Goal: Information Seeking & Learning: Learn about a topic

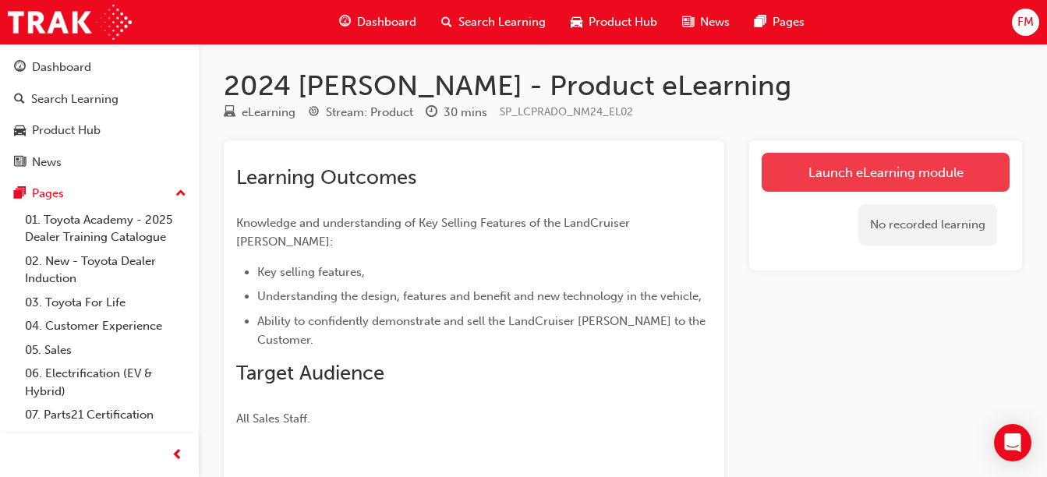
click at [927, 177] on link "Launch eLearning module" at bounding box center [886, 172] width 248 height 39
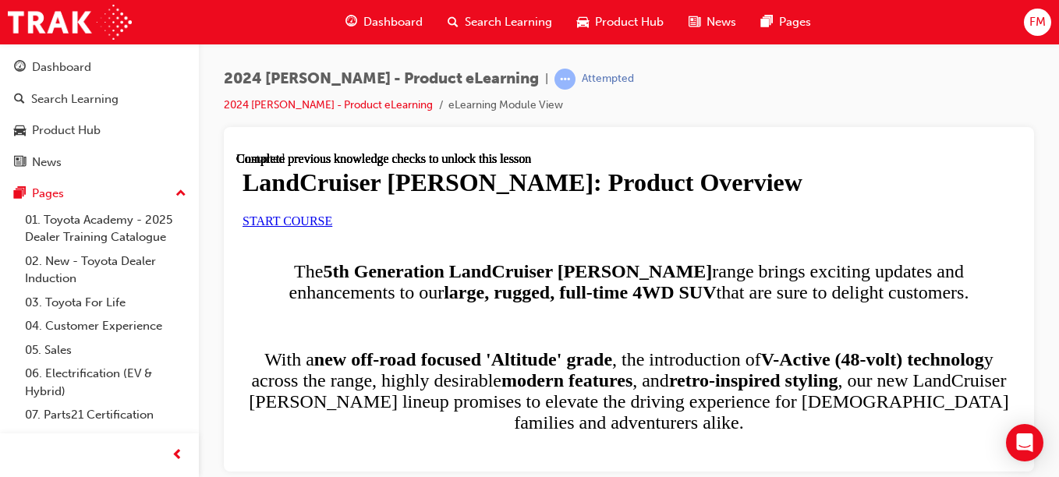
click at [332, 227] on link "START COURSE" at bounding box center [288, 220] width 90 height 13
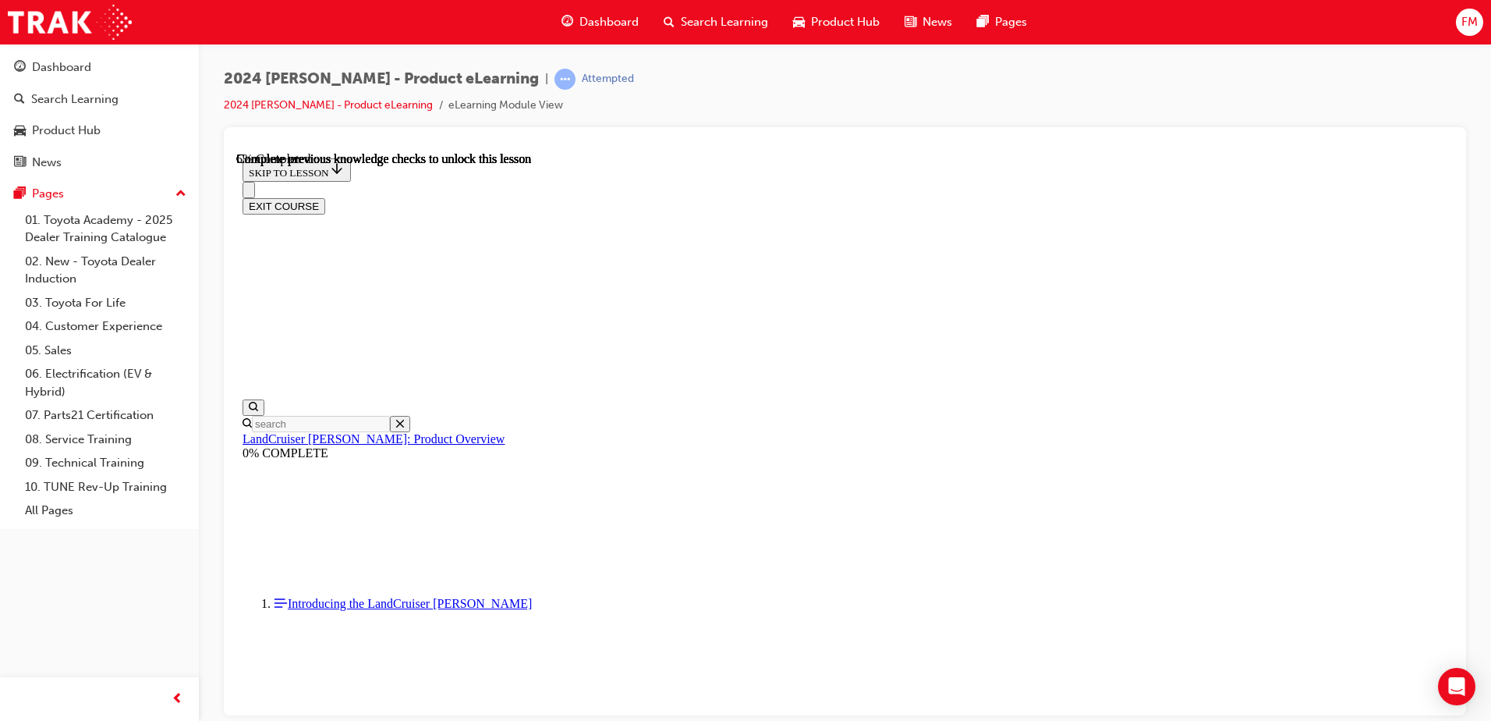
scroll to position [91, 0]
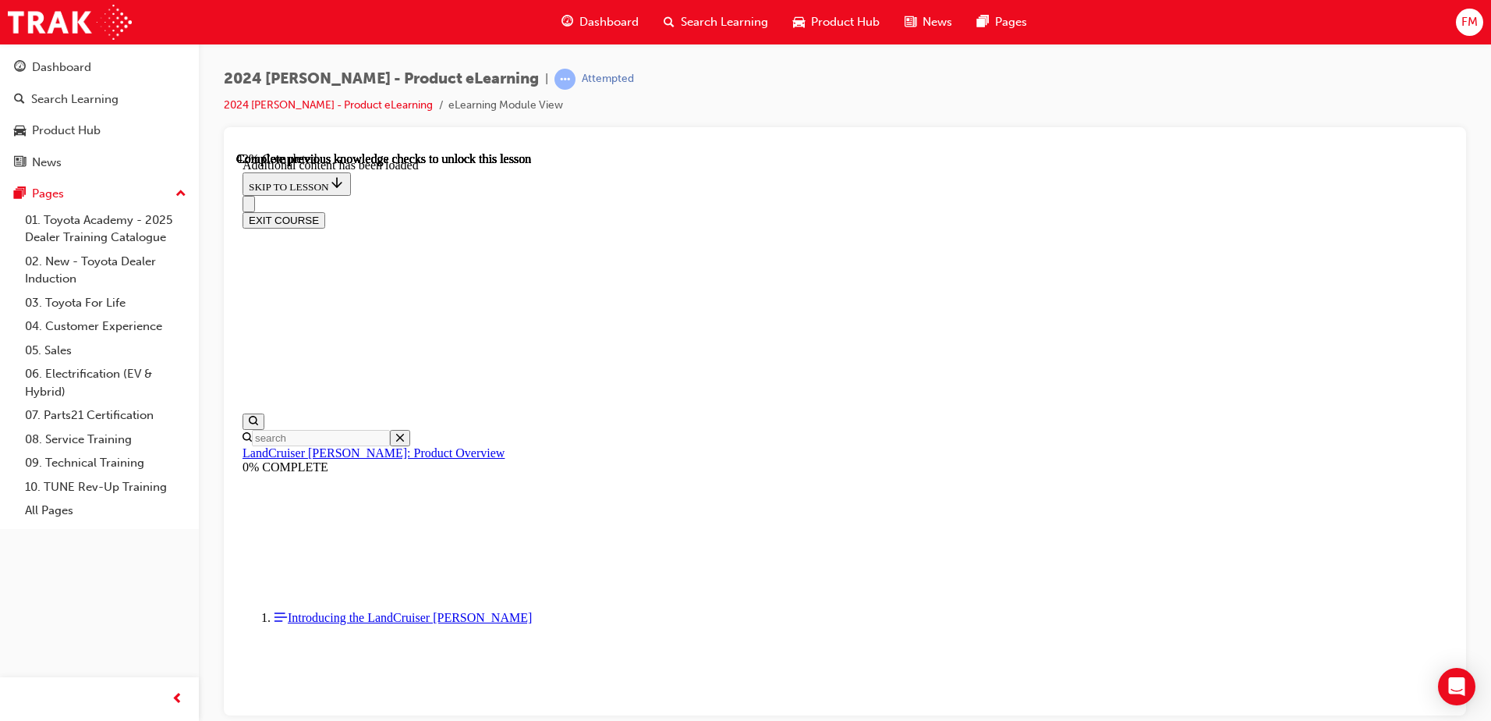
scroll to position [1984, 0]
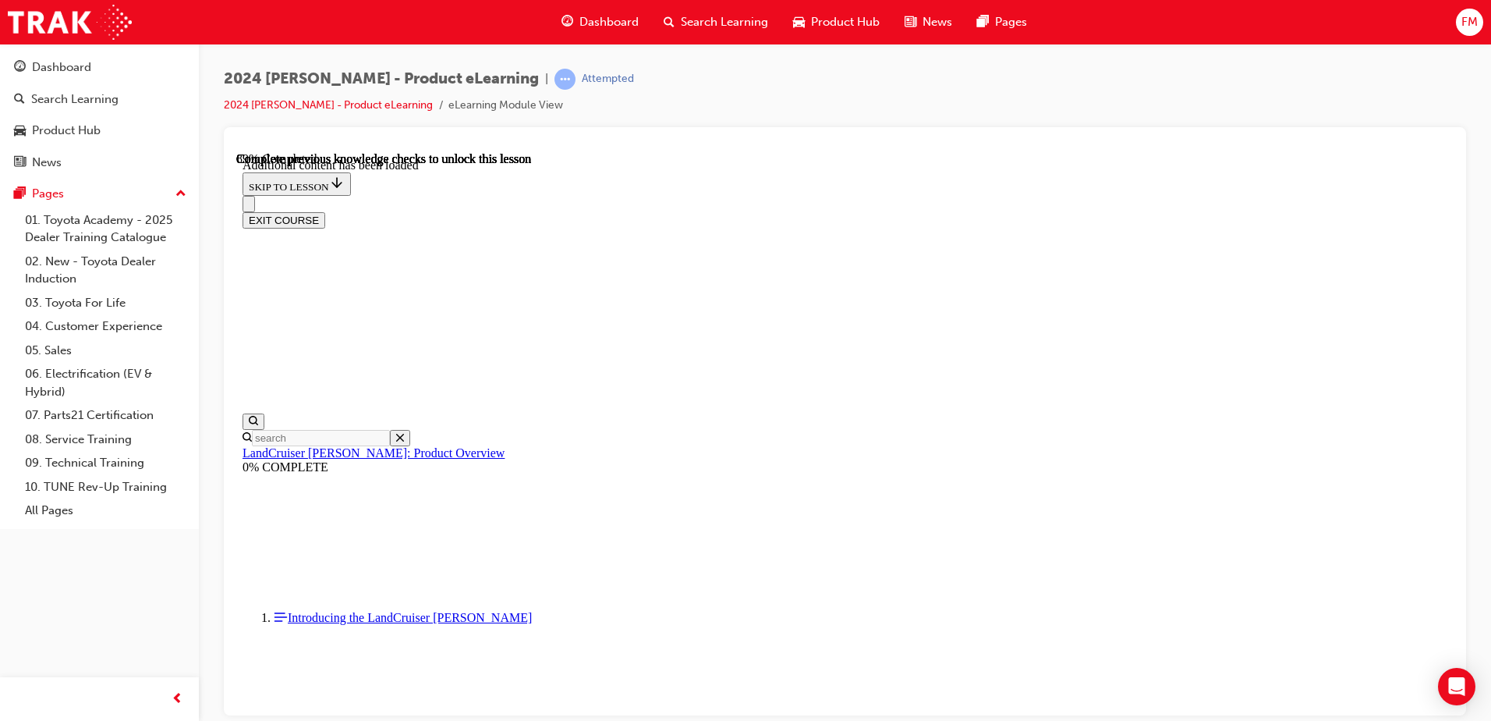
radio input "true"
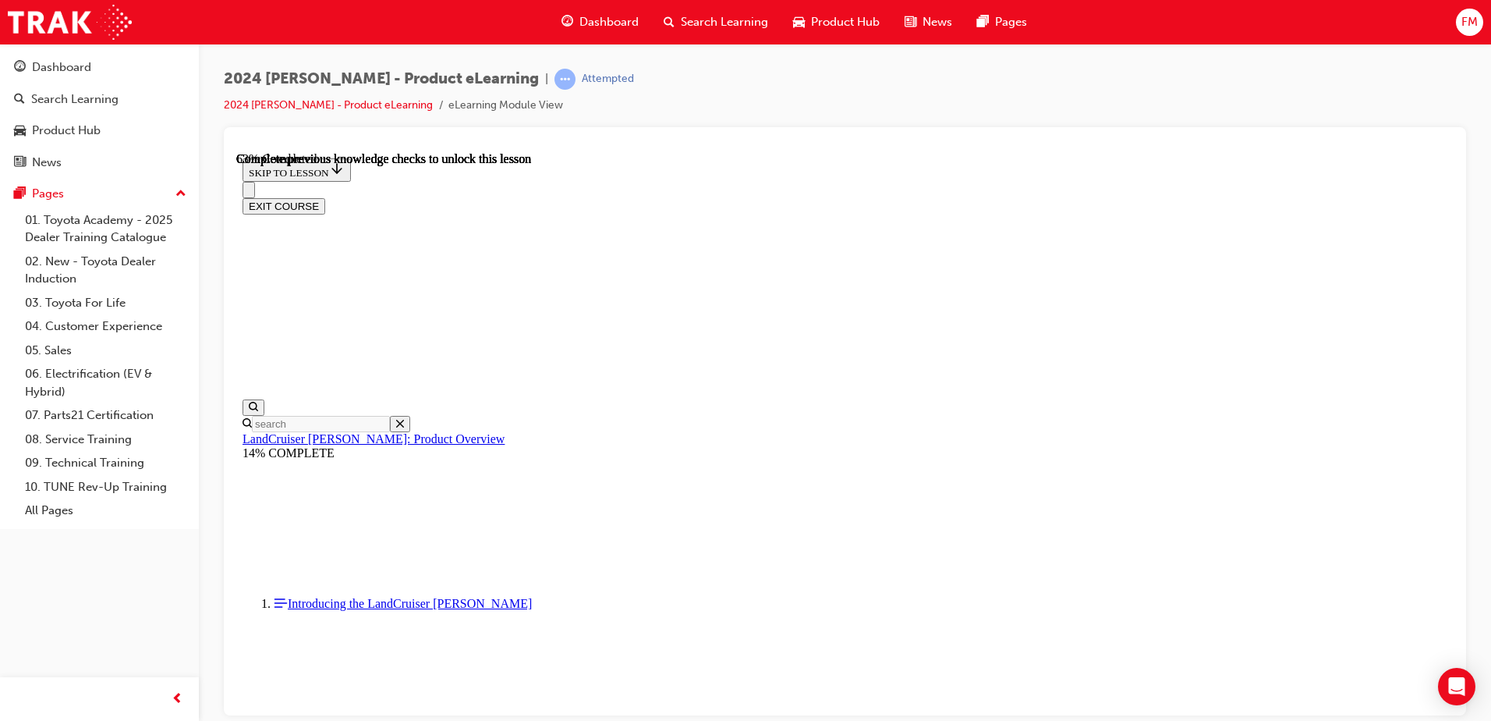
scroll to position [2240, 0]
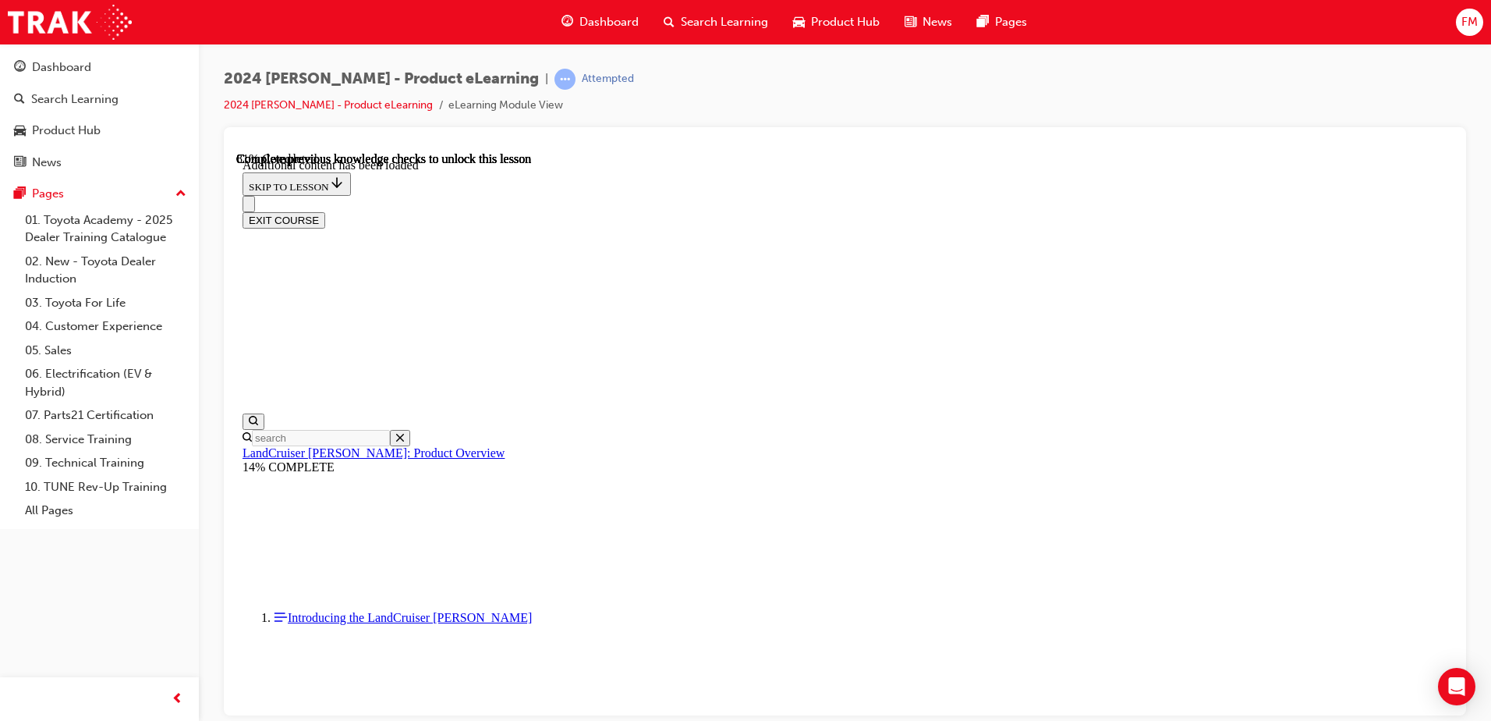
scroll to position [2636, 0]
radio input "true"
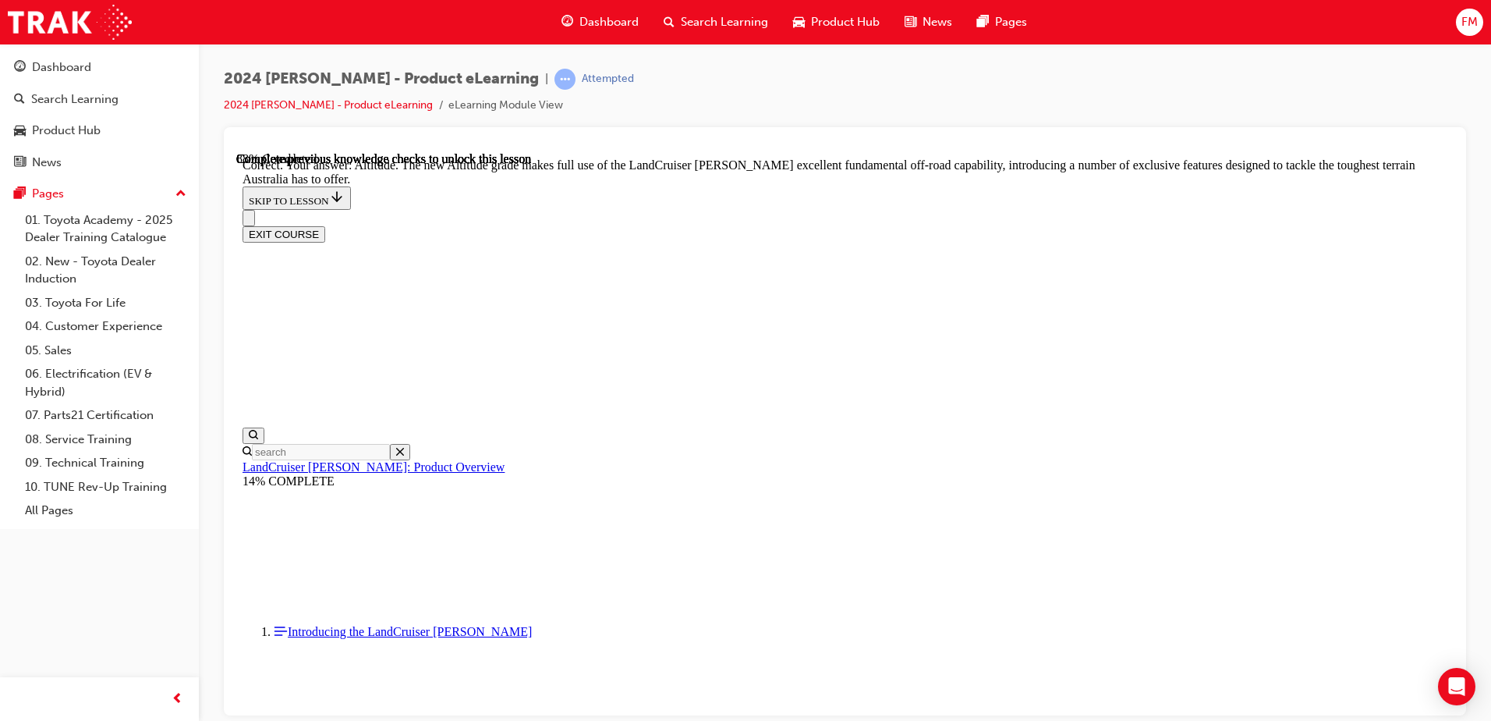
scroll to position [3580, 0]
drag, startPoint x: 1450, startPoint y: 539, endPoint x: 1695, endPoint y: 784, distance: 346.8
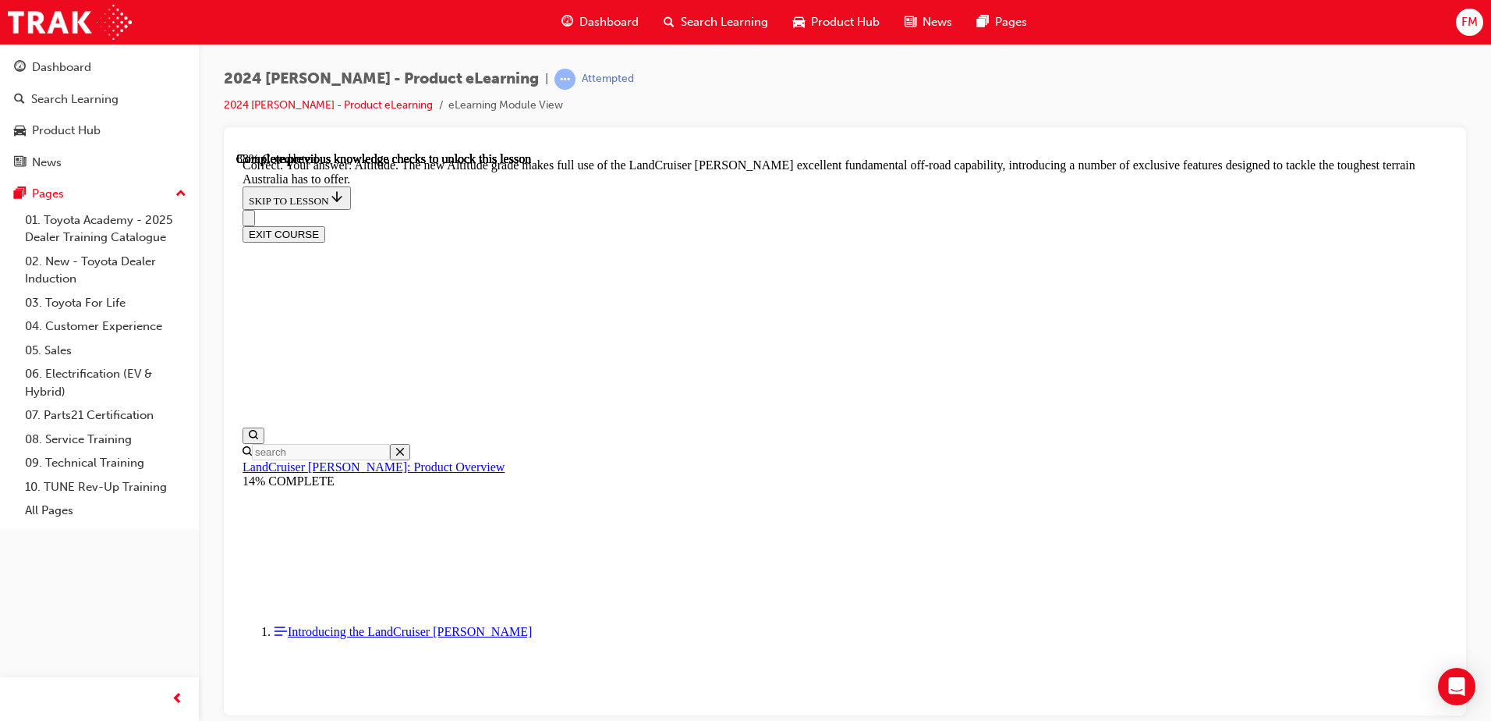
checkbox input "true"
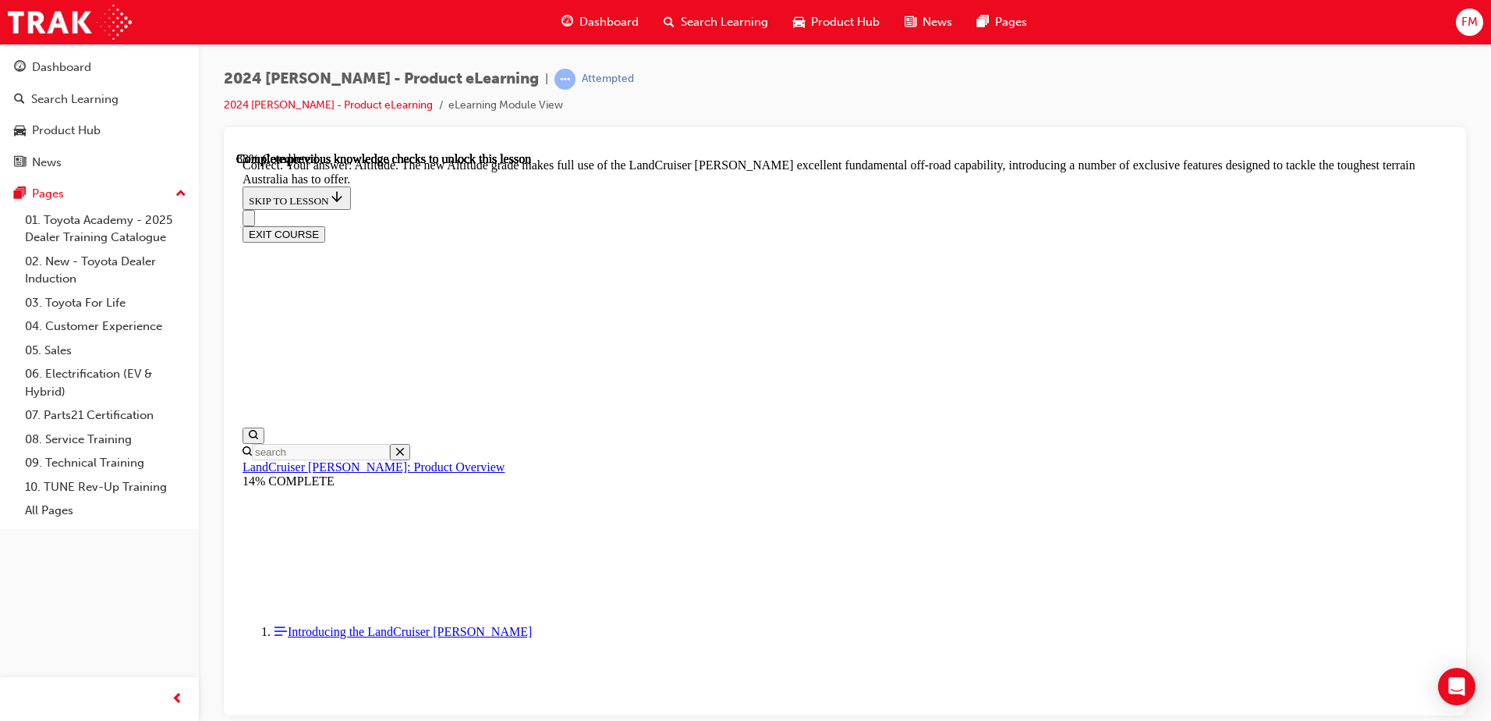
checkbox input "true"
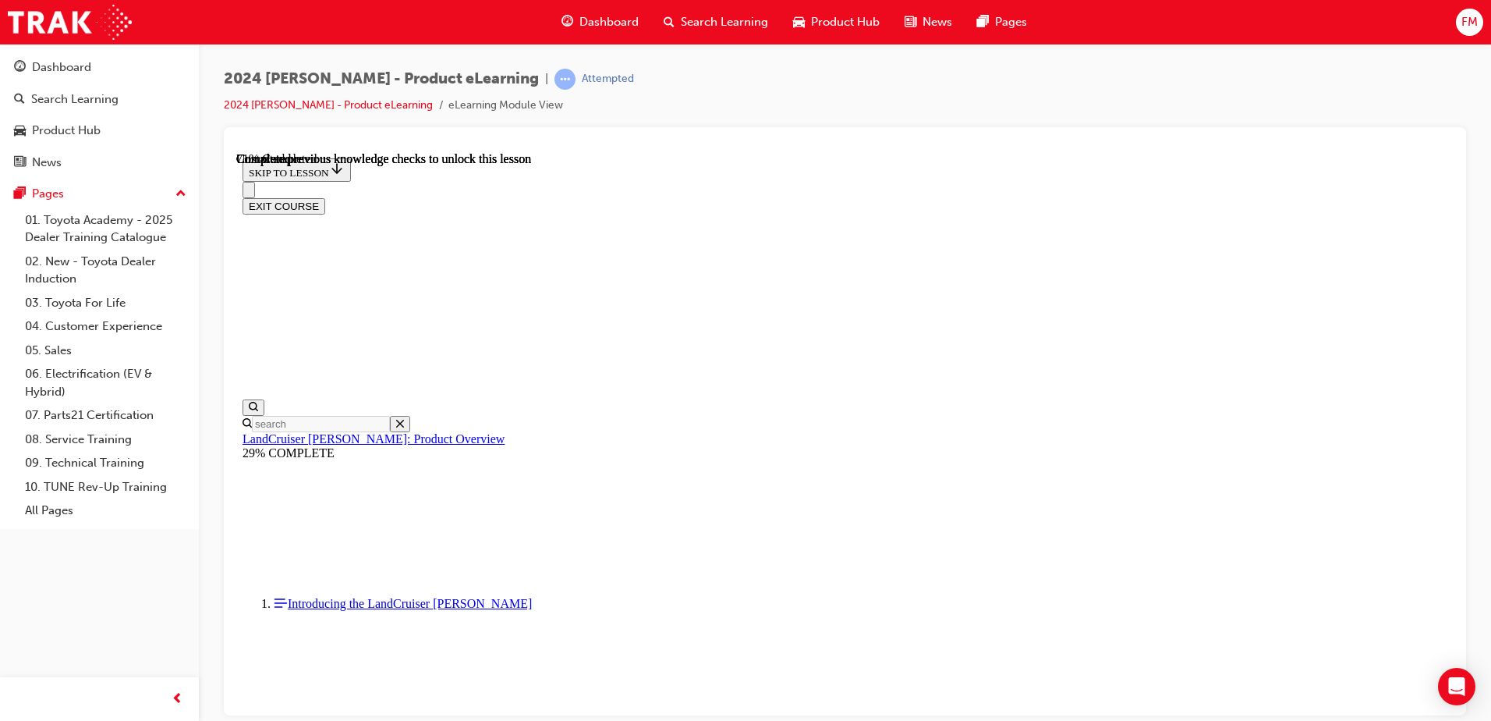
scroll to position [3544, 0]
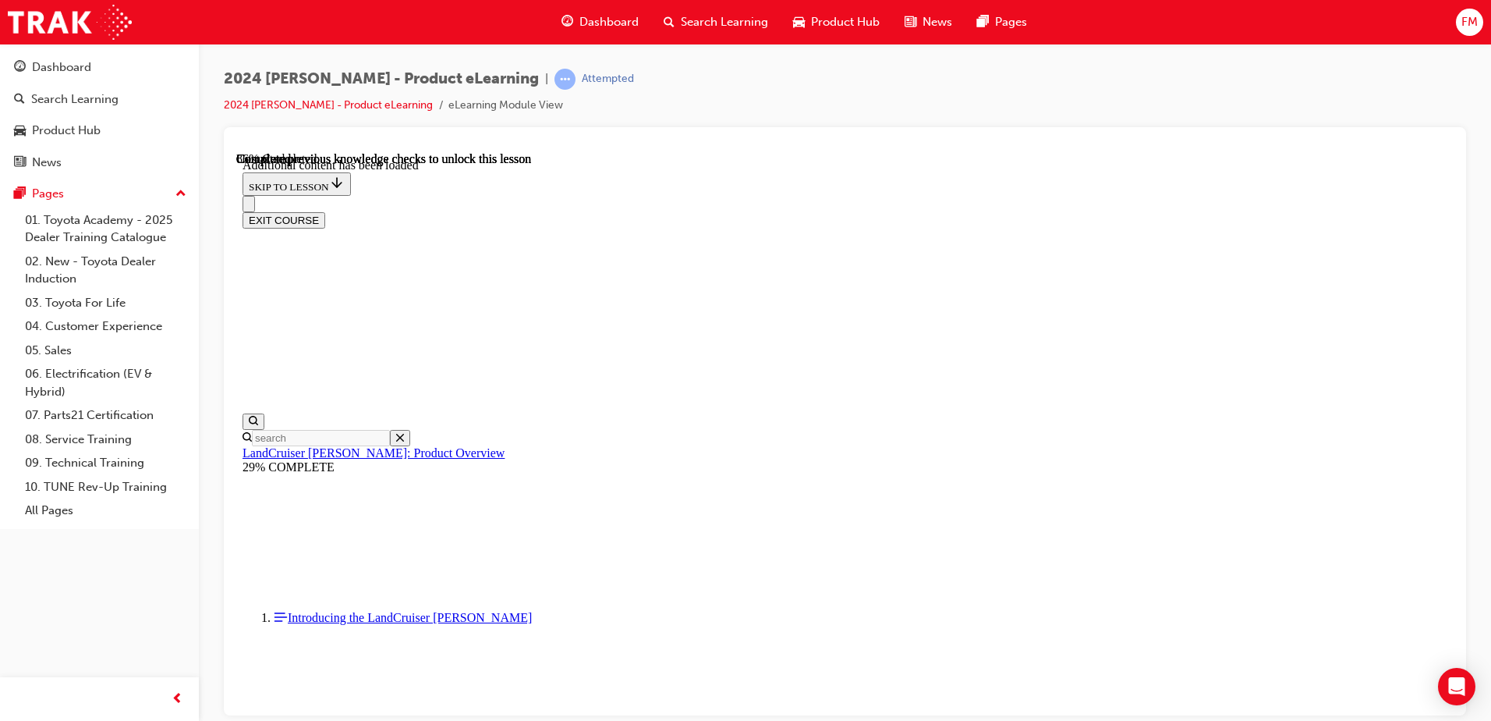
scroll to position [3940, 0]
radio input "true"
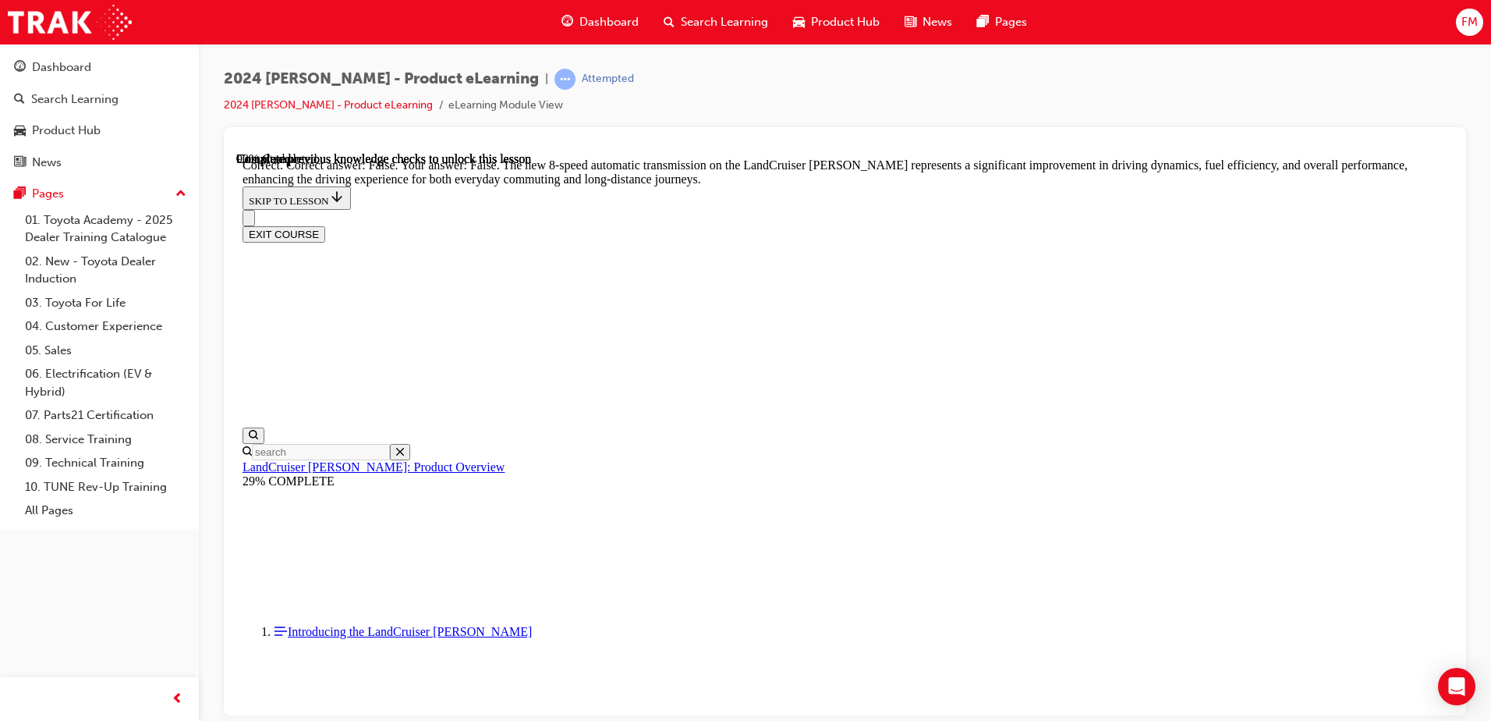
scroll to position [4609, 0]
radio input "true"
drag, startPoint x: 942, startPoint y: 585, endPoint x: 954, endPoint y: 583, distance: 11.9
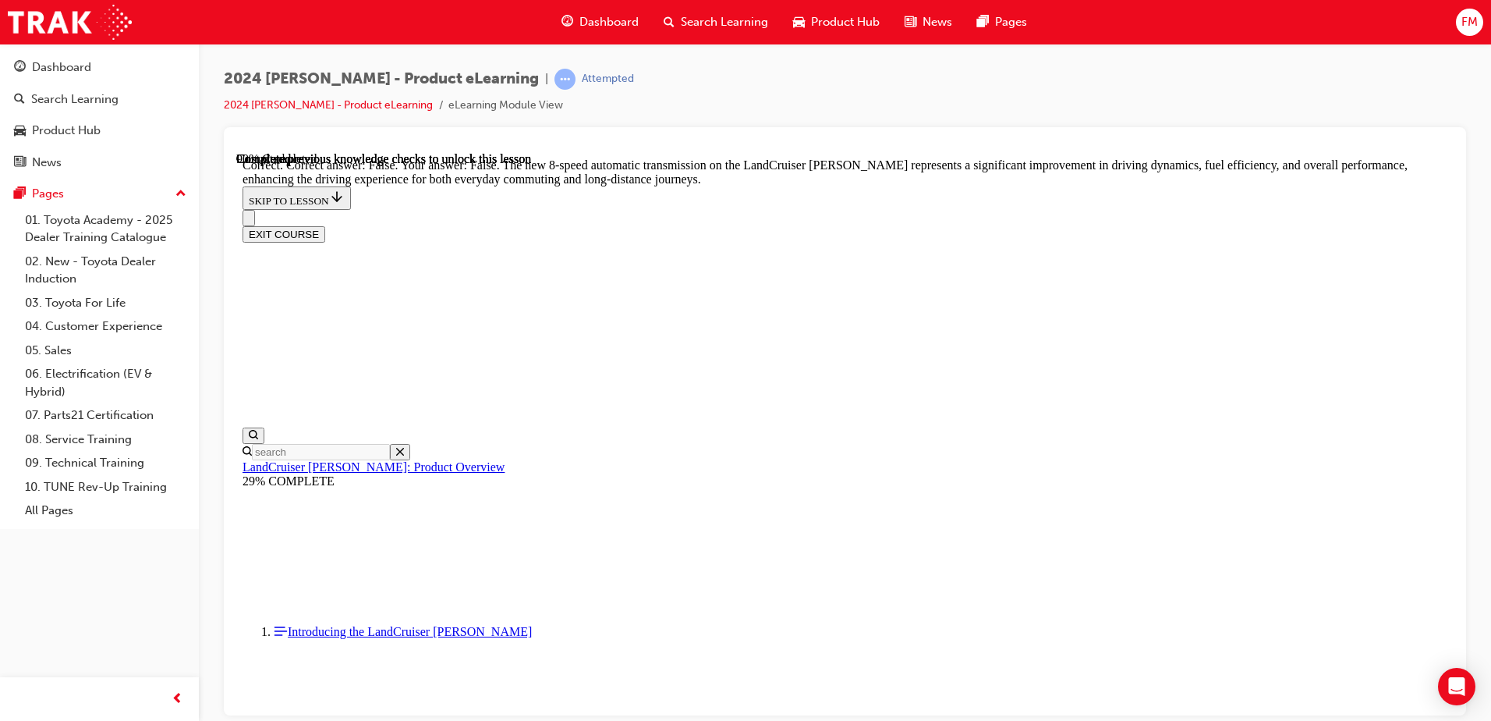
drag, startPoint x: 1444, startPoint y: 577, endPoint x: 1690, endPoint y: 799, distance: 330.7
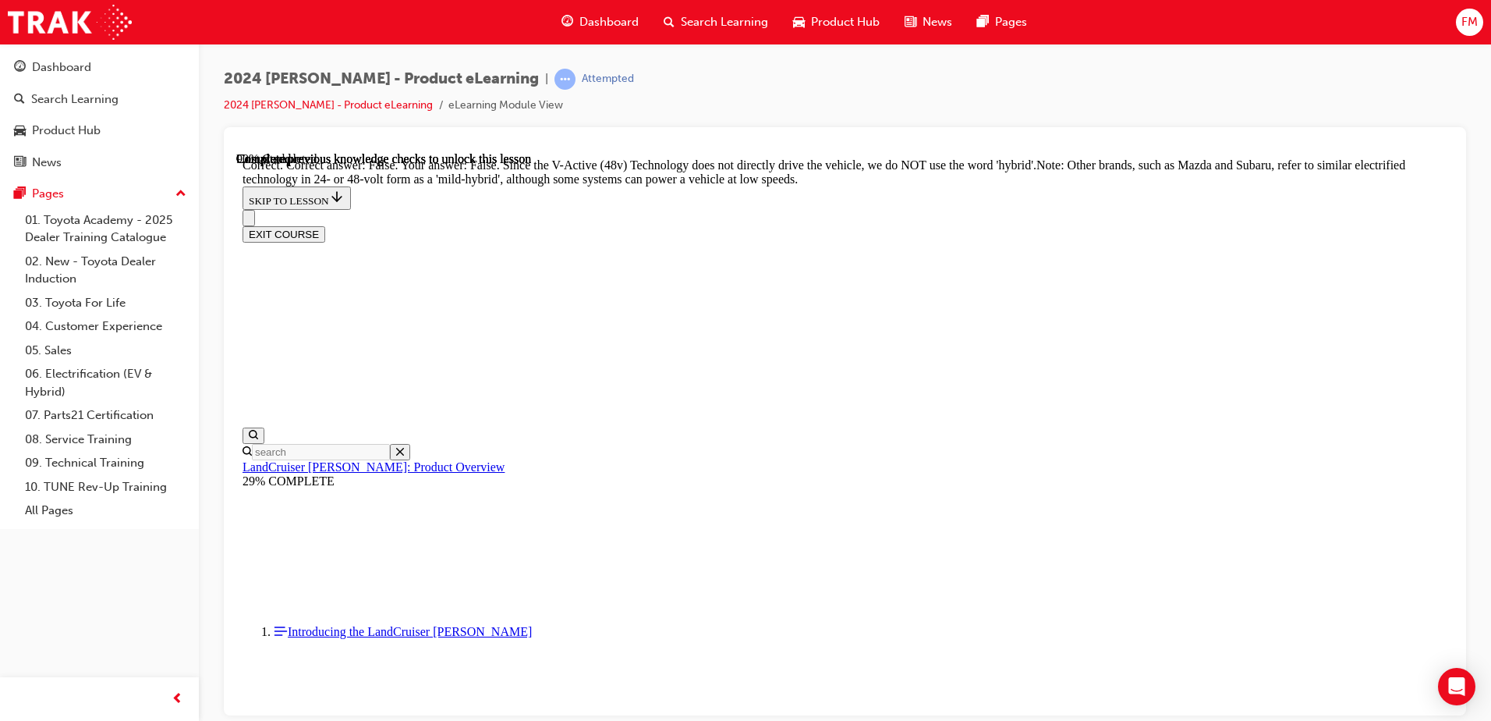
radio input "true"
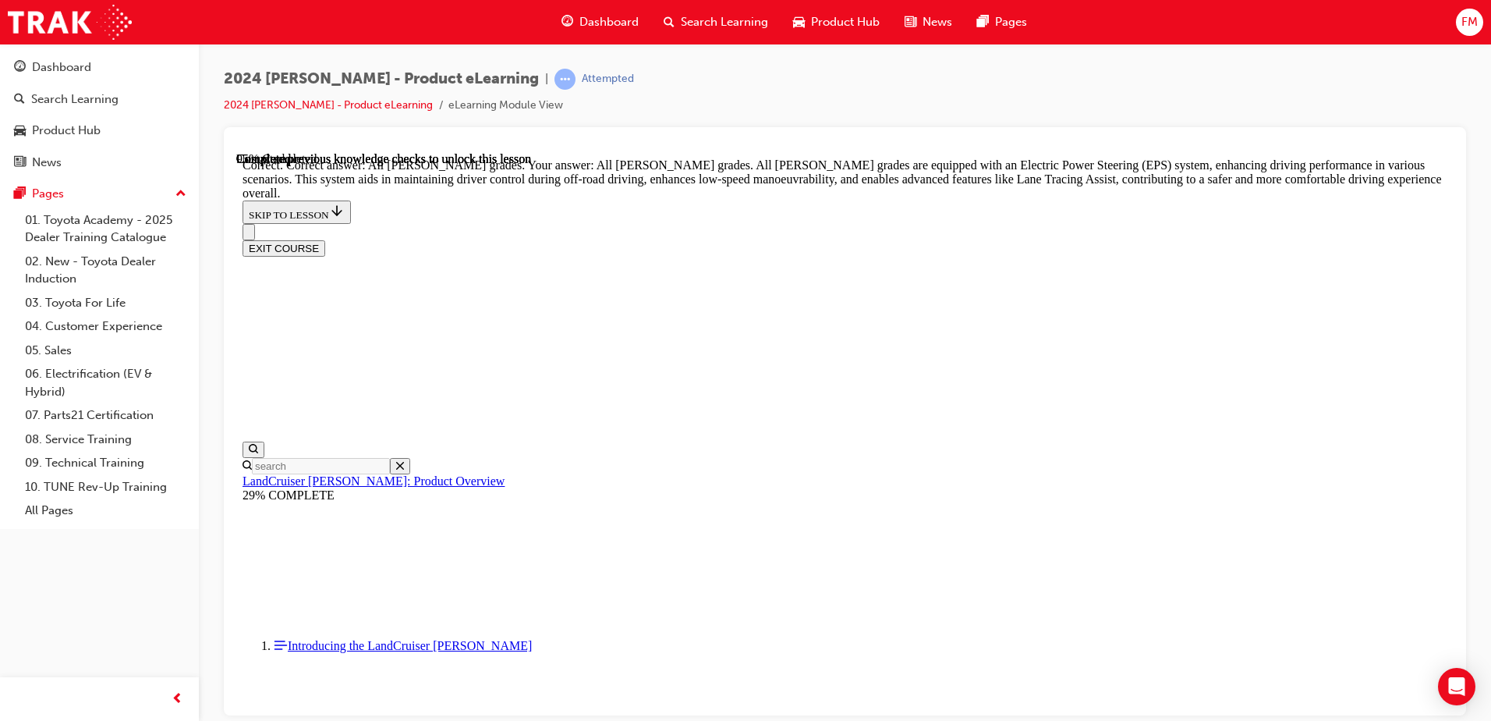
scroll to position [5836, 0]
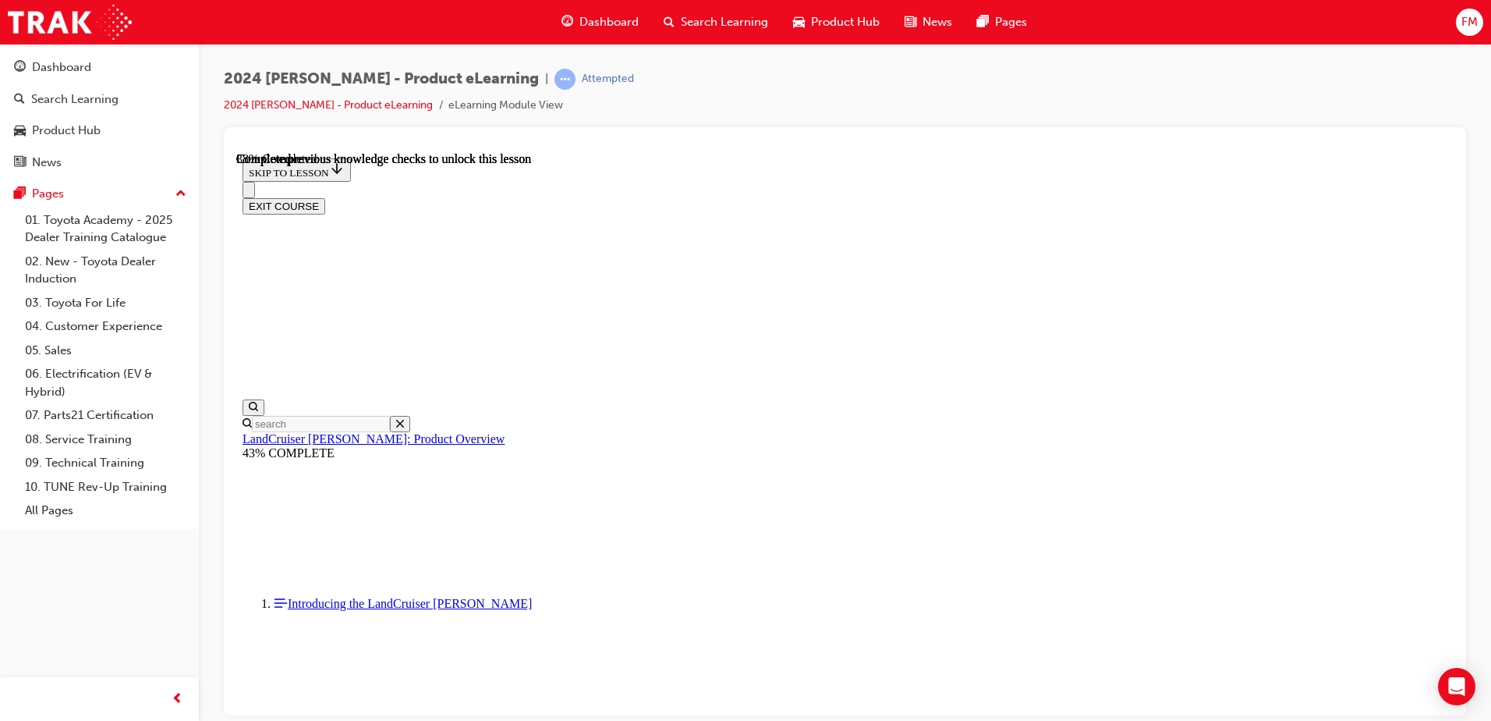
scroll to position [2987, 0]
click at [1058, 464] on div at bounding box center [845, 421] width 1242 height 588
drag, startPoint x: 1450, startPoint y: 467, endPoint x: 1704, endPoint y: 816, distance: 431.0
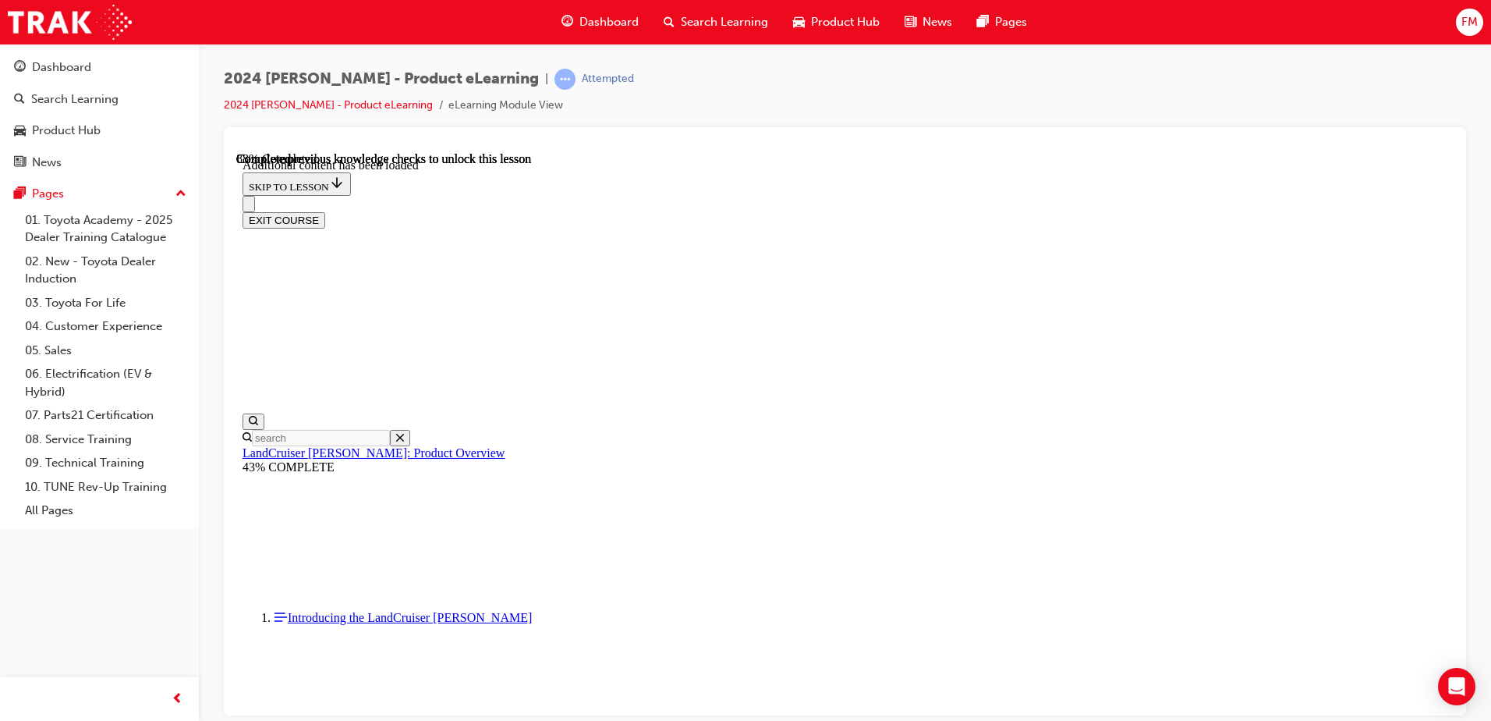
scroll to position [5422, 0]
checkbox input "true"
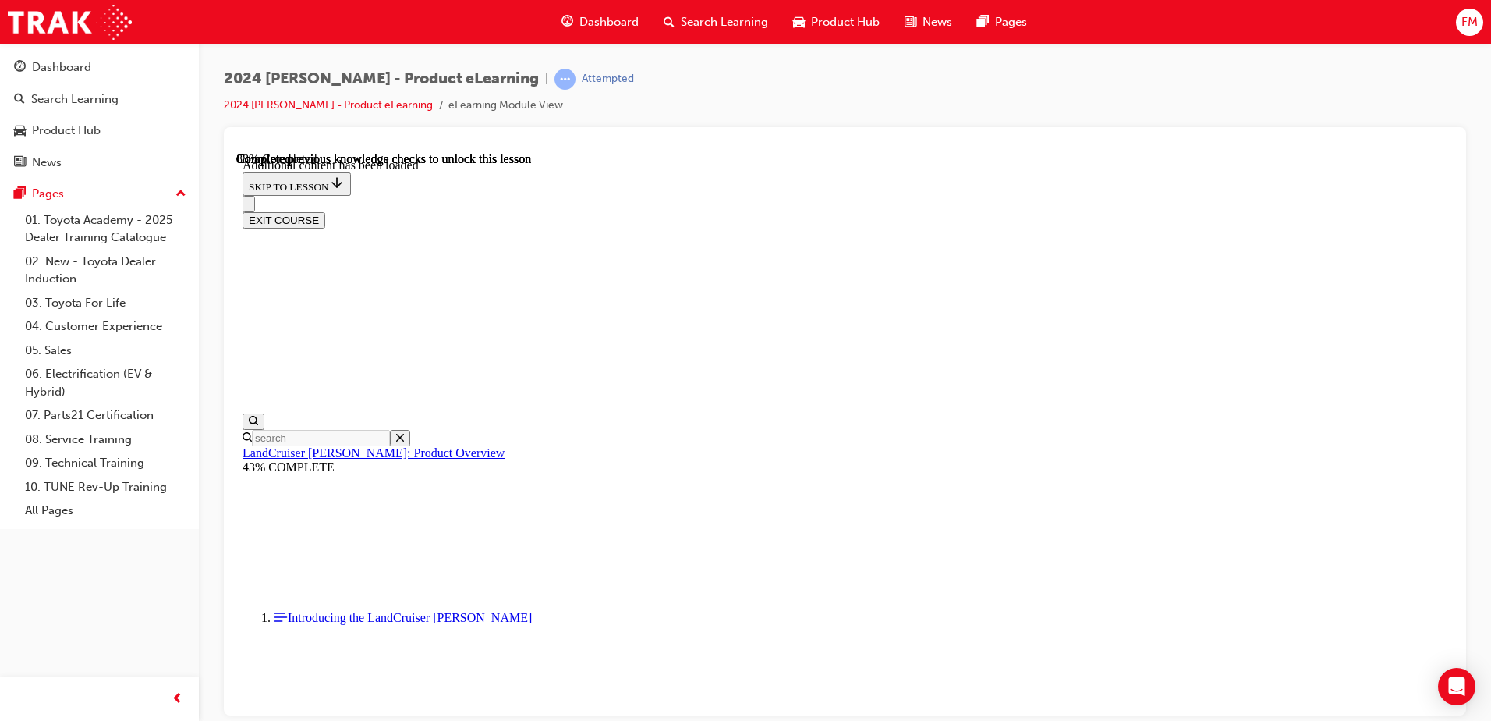
checkbox input "true"
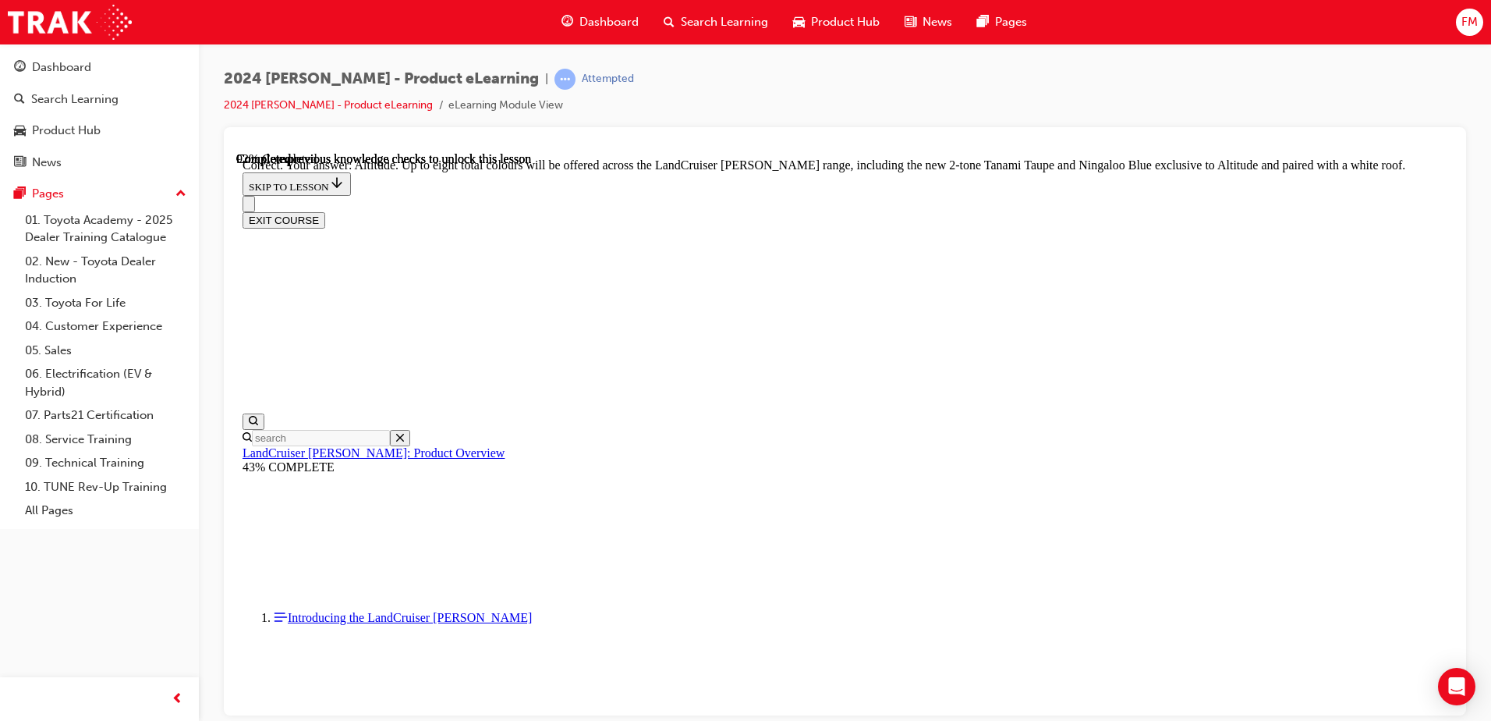
checkbox input "true"
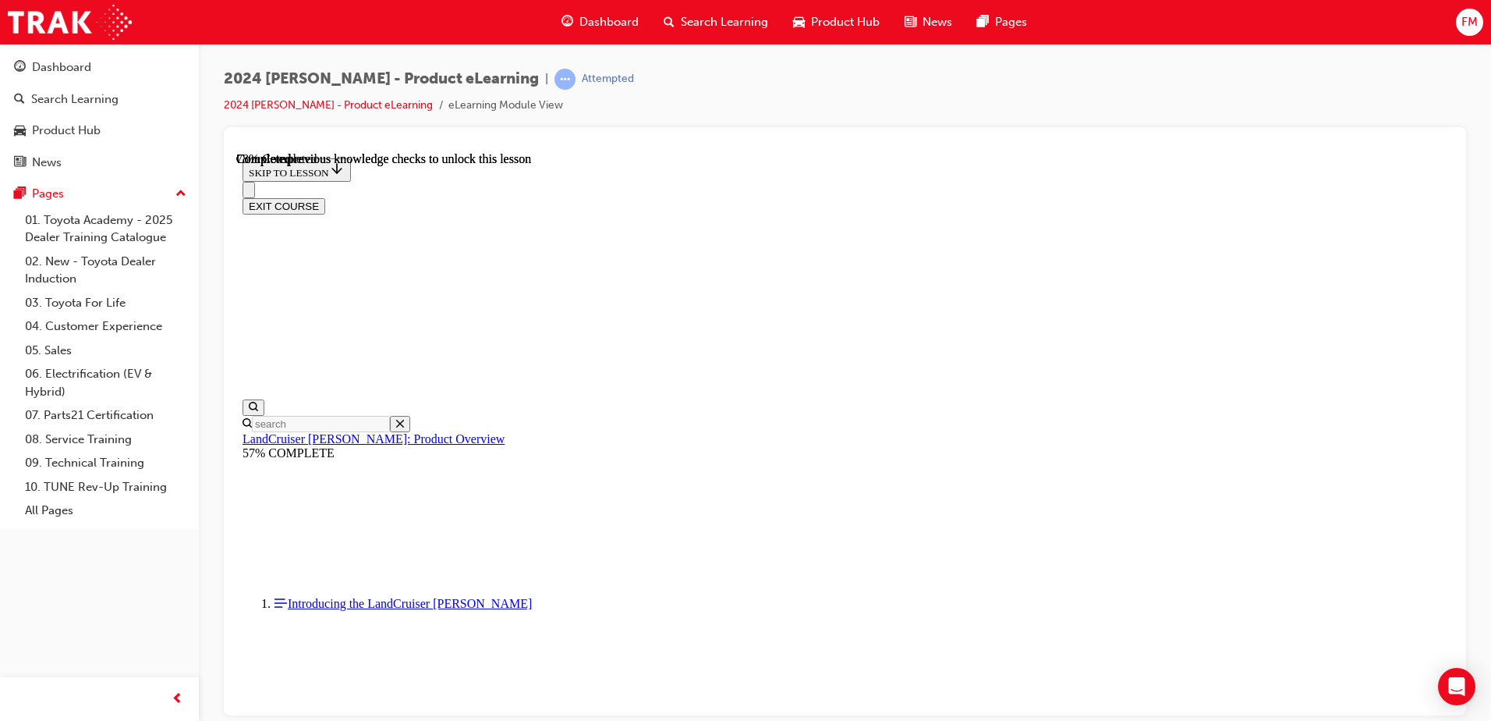
scroll to position [3642, 0]
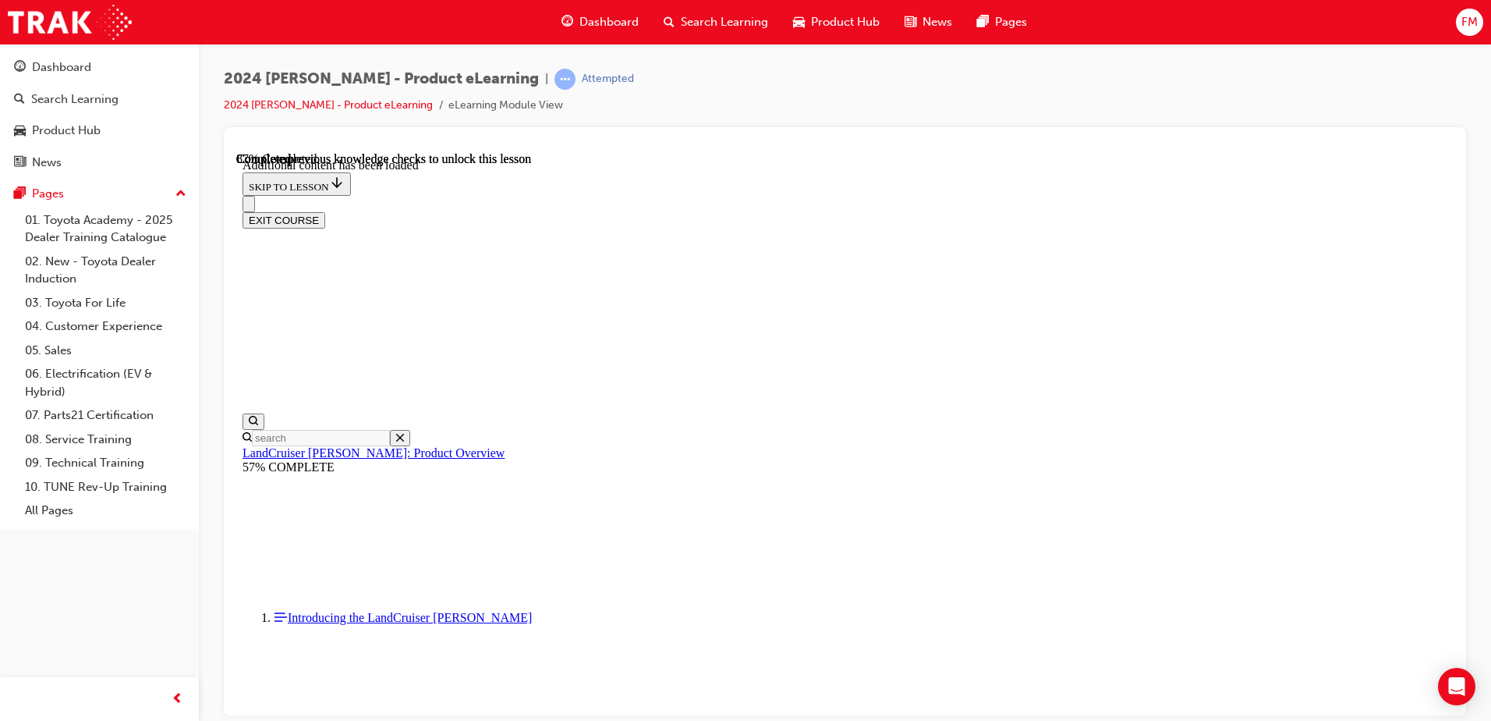
scroll to position [4039, 0]
radio input "true"
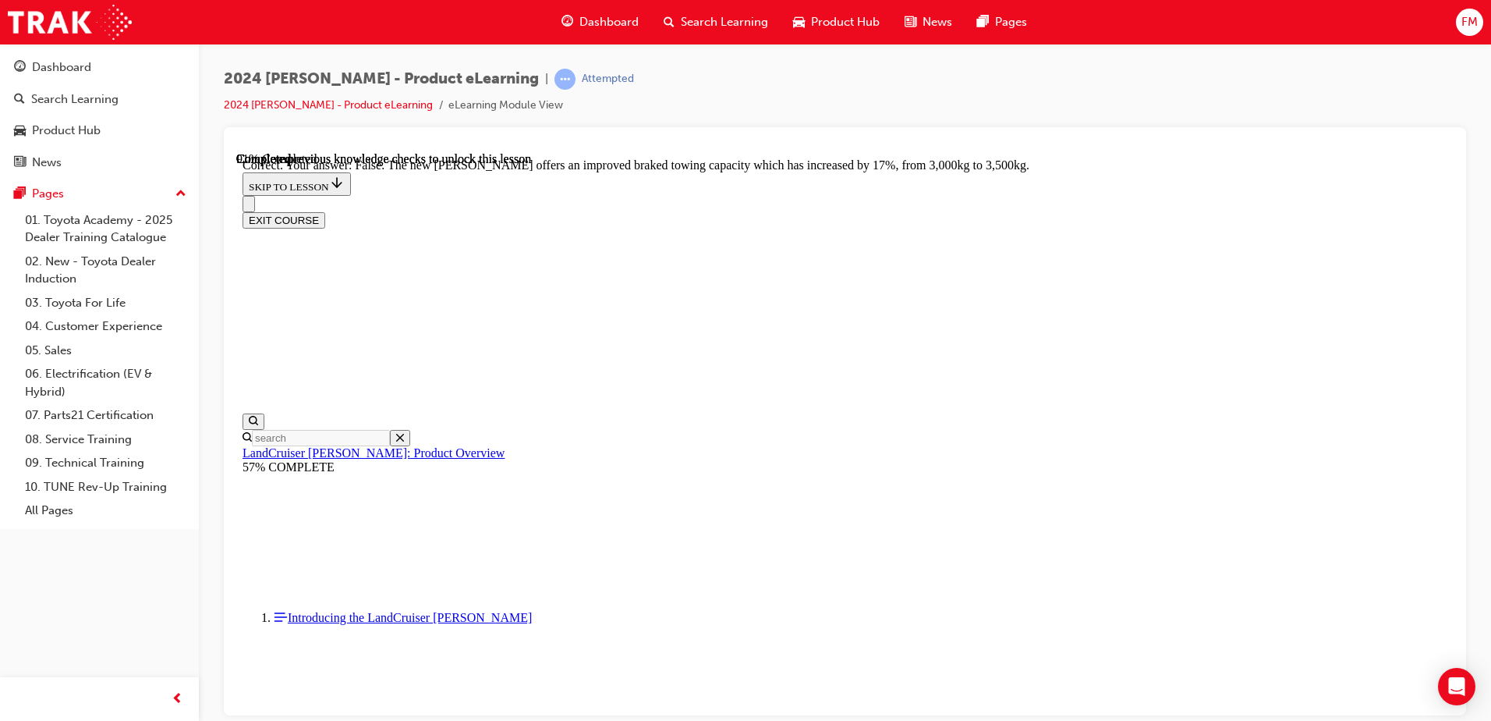
scroll to position [4708, 0]
radio input "true"
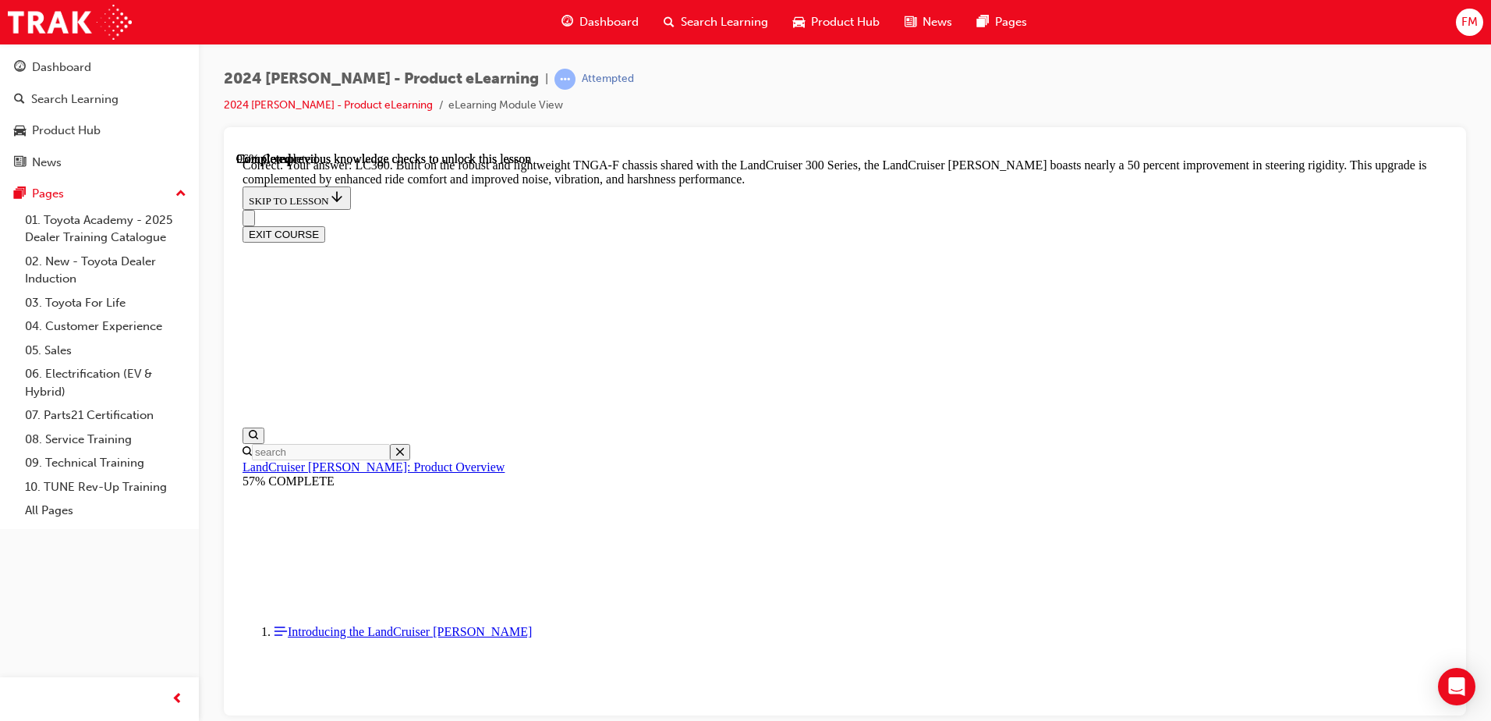
scroll to position [5103, 0]
drag, startPoint x: 1445, startPoint y: 619, endPoint x: 1681, endPoint y: 832, distance: 318.0
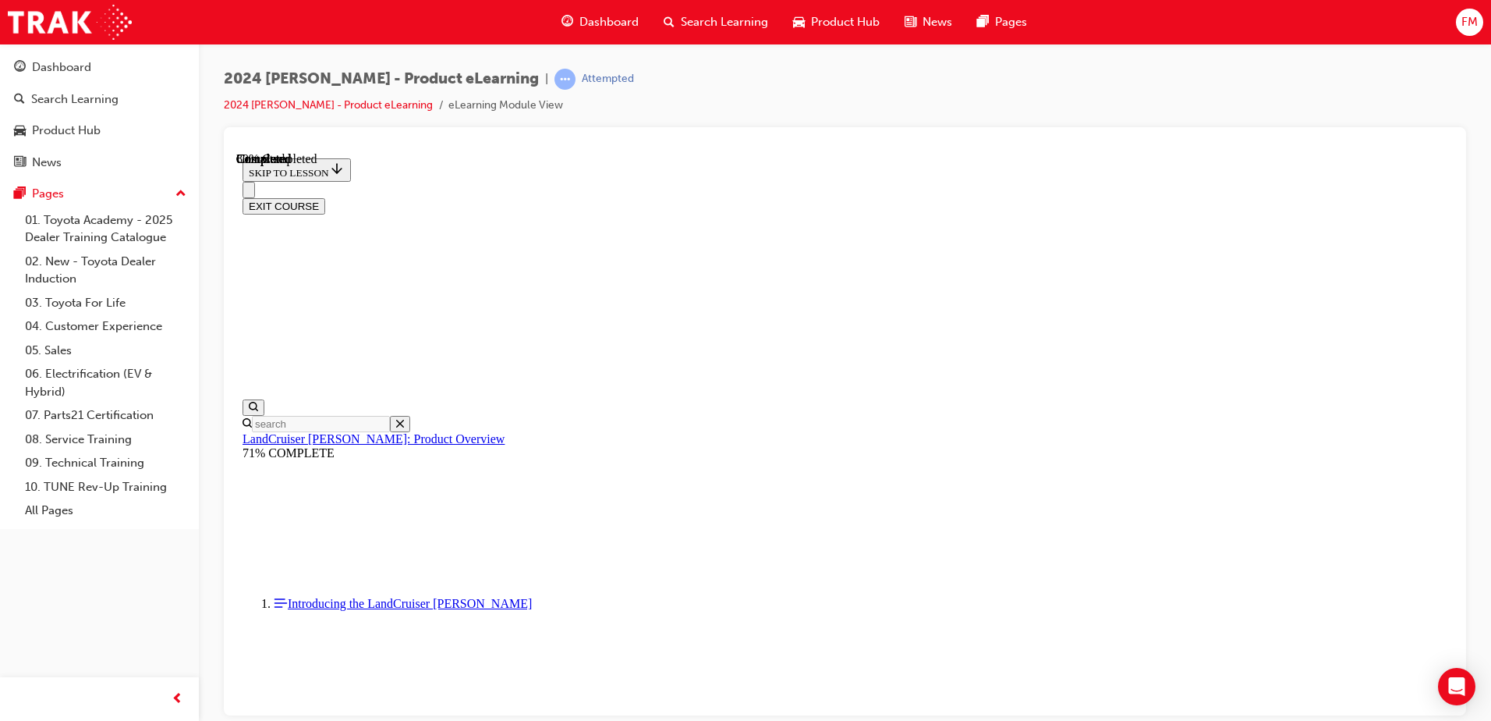
scroll to position [1140, 0]
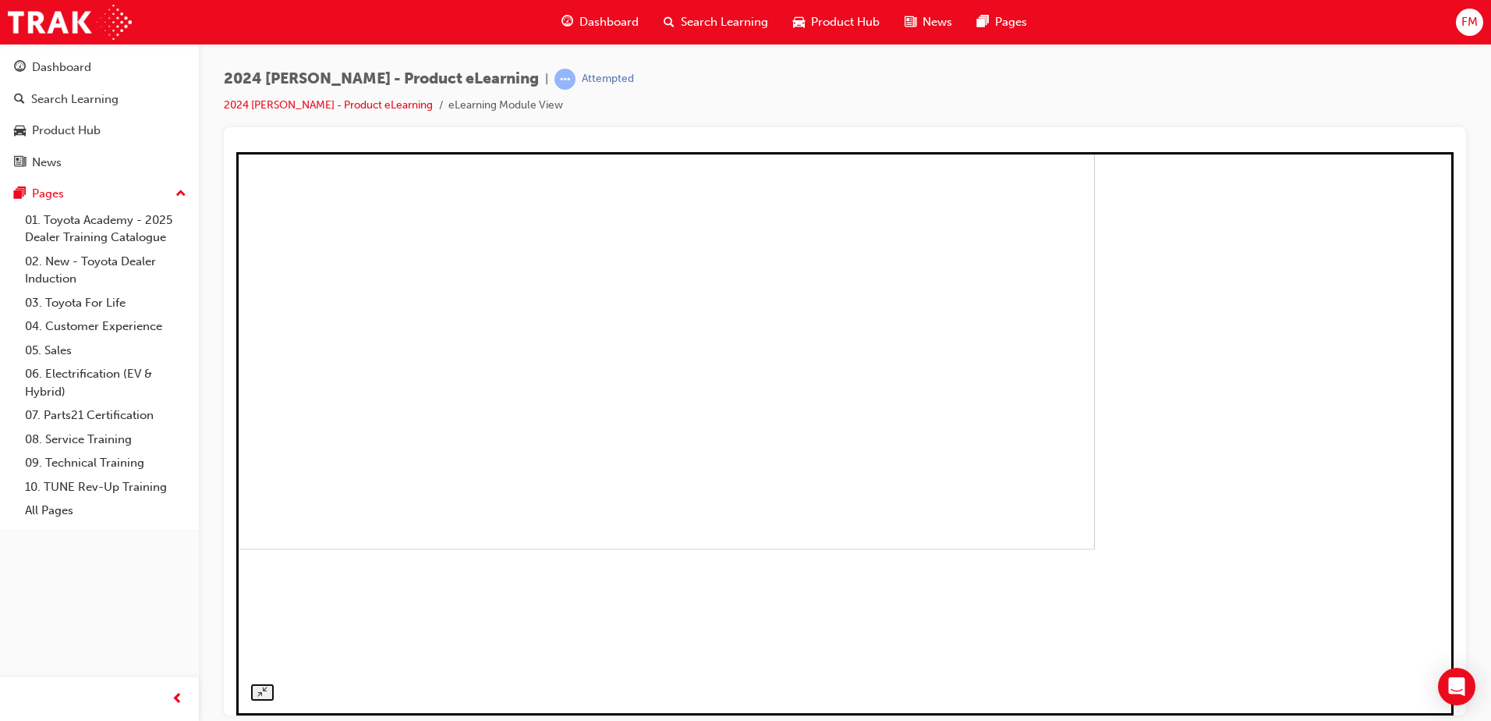
click at [1058, 476] on img at bounding box center [506, 267] width 1177 height 563
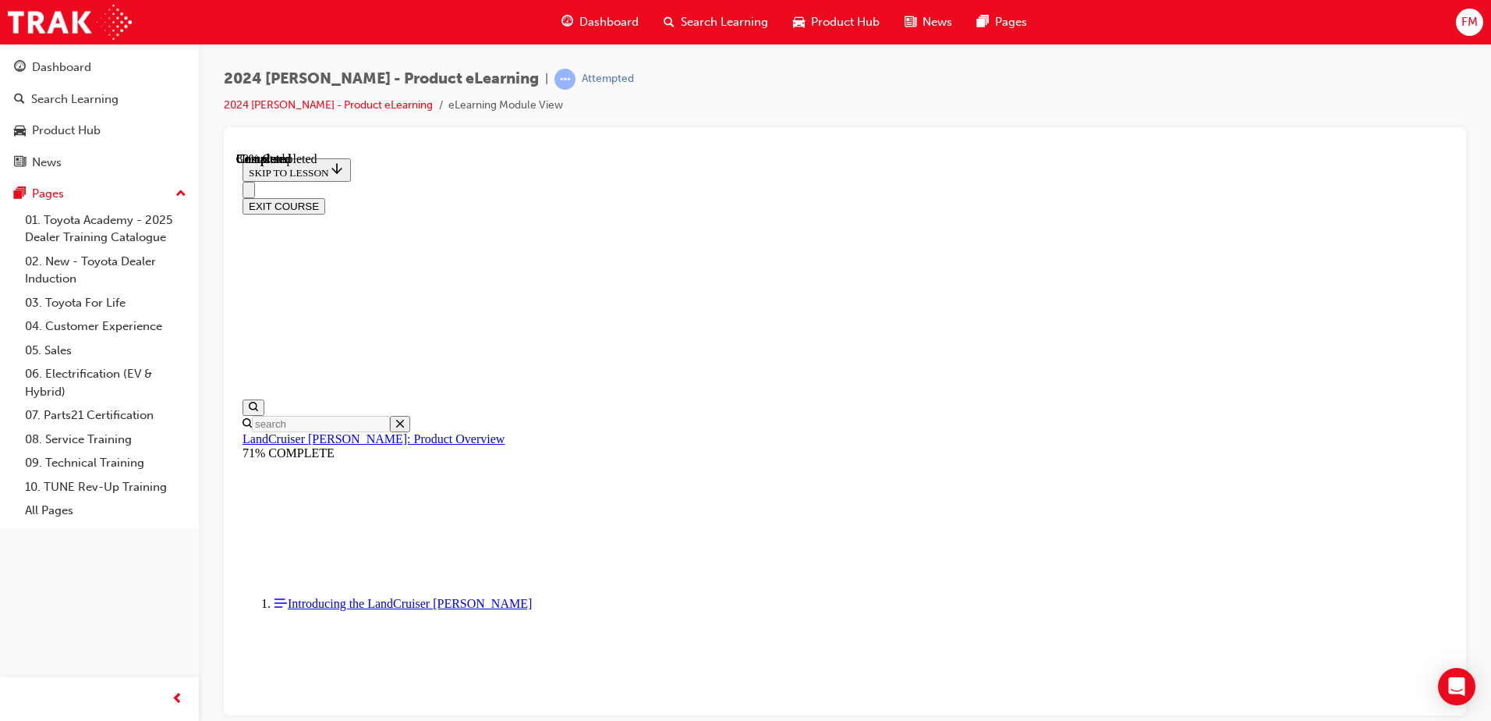
scroll to position [1733, 0]
drag, startPoint x: 1442, startPoint y: 464, endPoint x: 1691, endPoint y: 771, distance: 395.3
drag, startPoint x: 1011, startPoint y: 572, endPoint x: 1024, endPoint y: 572, distance: 13.3
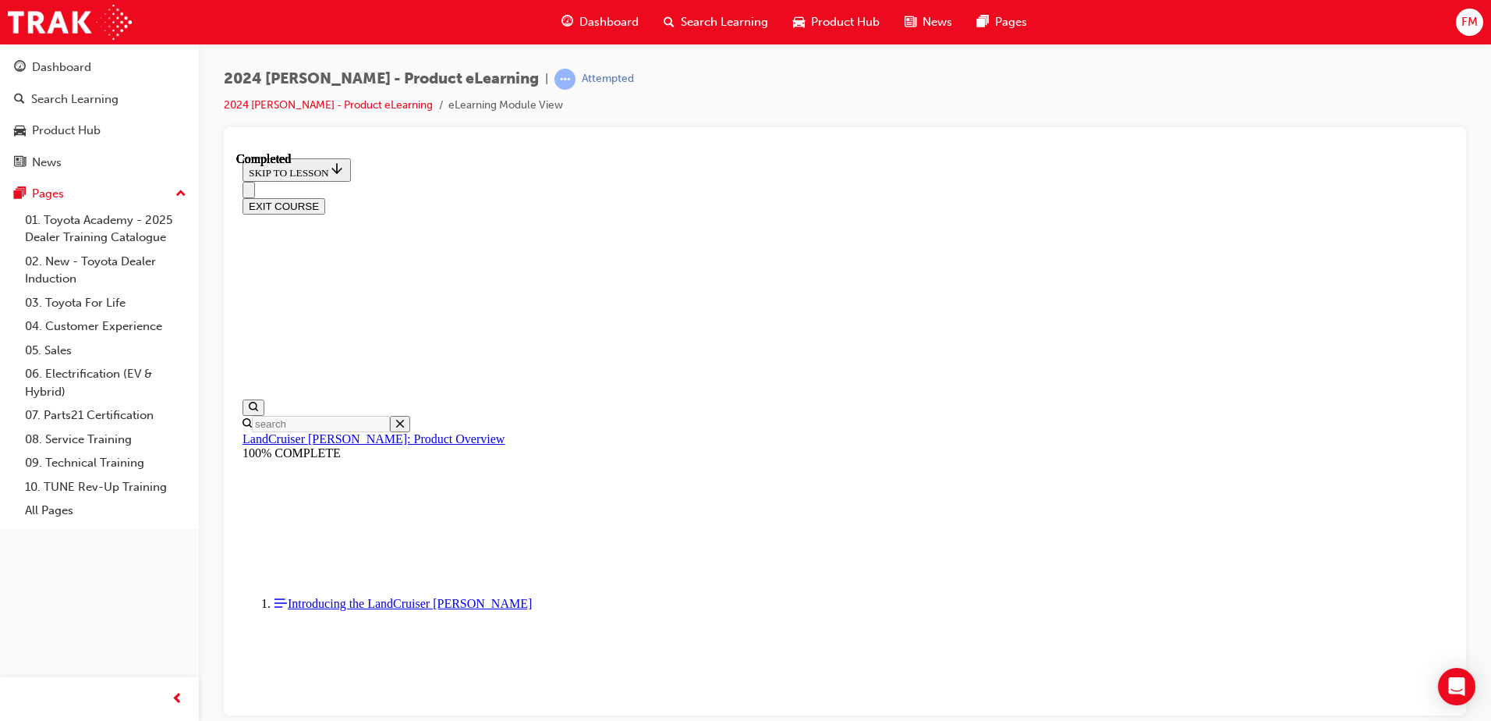
drag, startPoint x: 1445, startPoint y: 372, endPoint x: 1726, endPoint y: 750, distance: 471.5
click at [325, 197] on button "EXIT COURSE" at bounding box center [284, 205] width 83 height 16
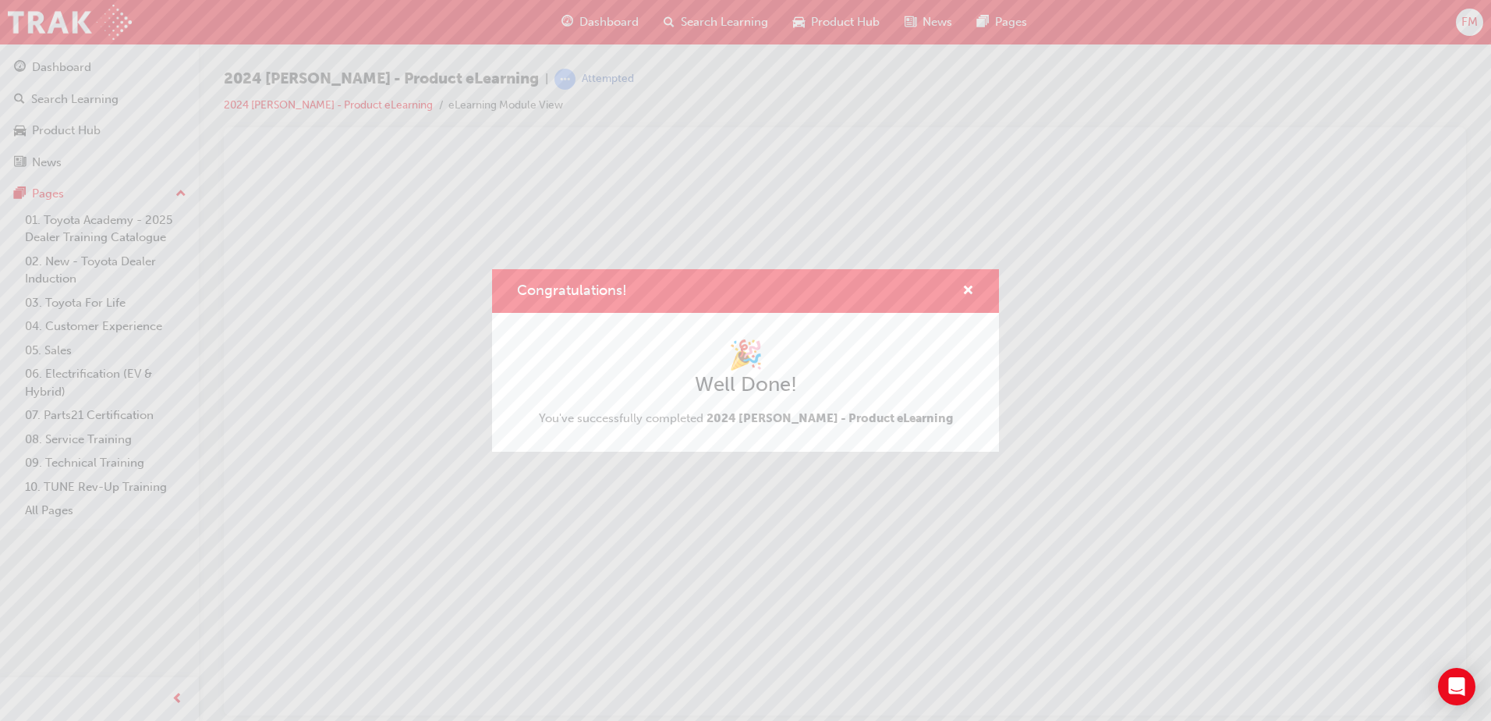
scroll to position [0, 0]
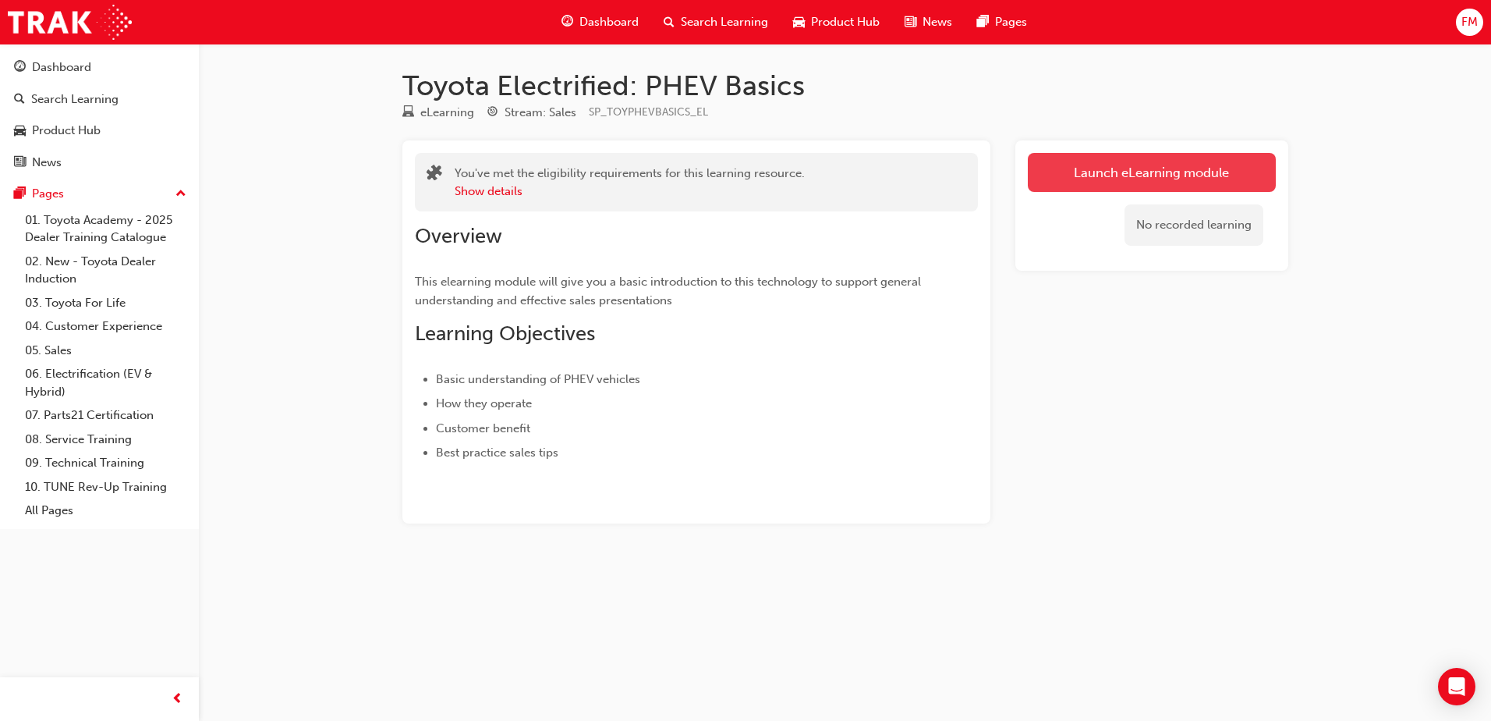
click at [1111, 166] on link "Launch eLearning module" at bounding box center [1152, 172] width 248 height 39
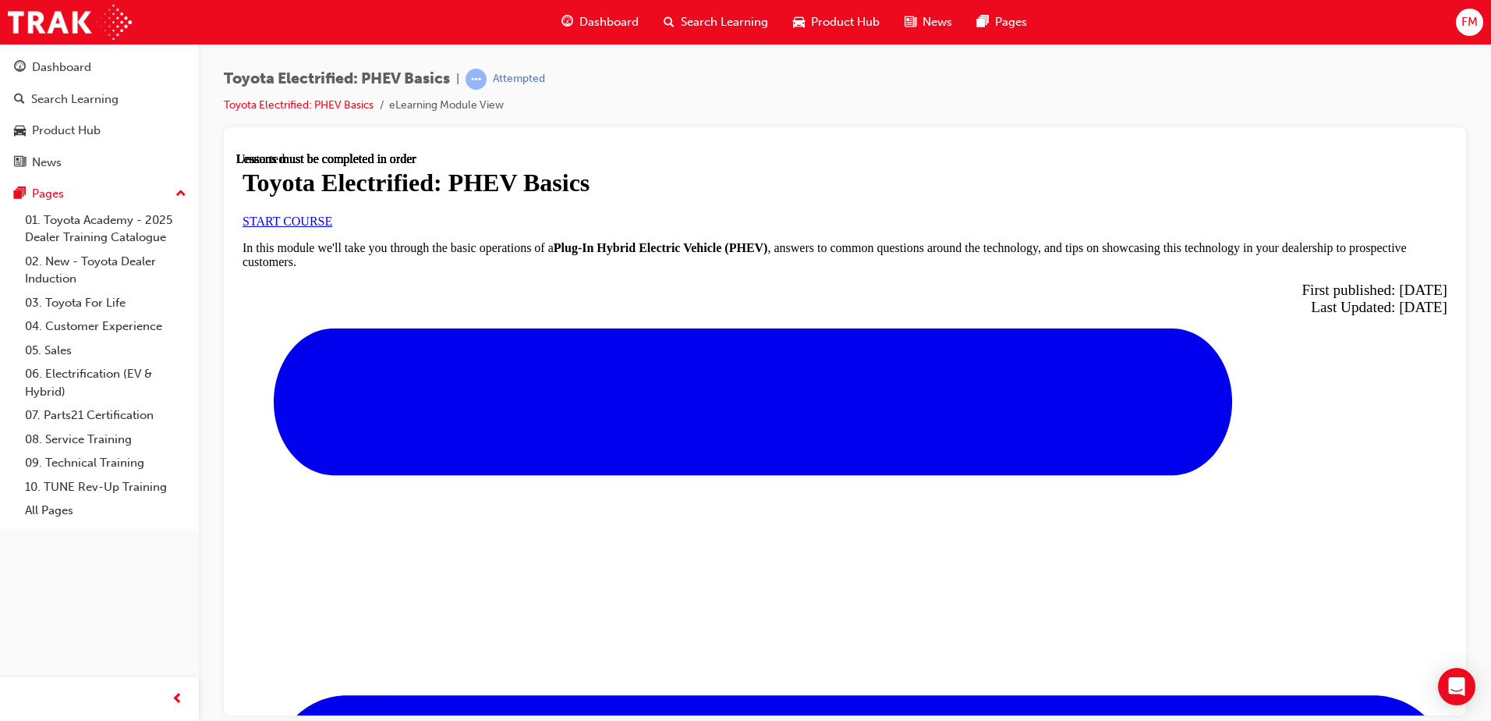
click at [332, 227] on span "START COURSE" at bounding box center [288, 220] width 90 height 13
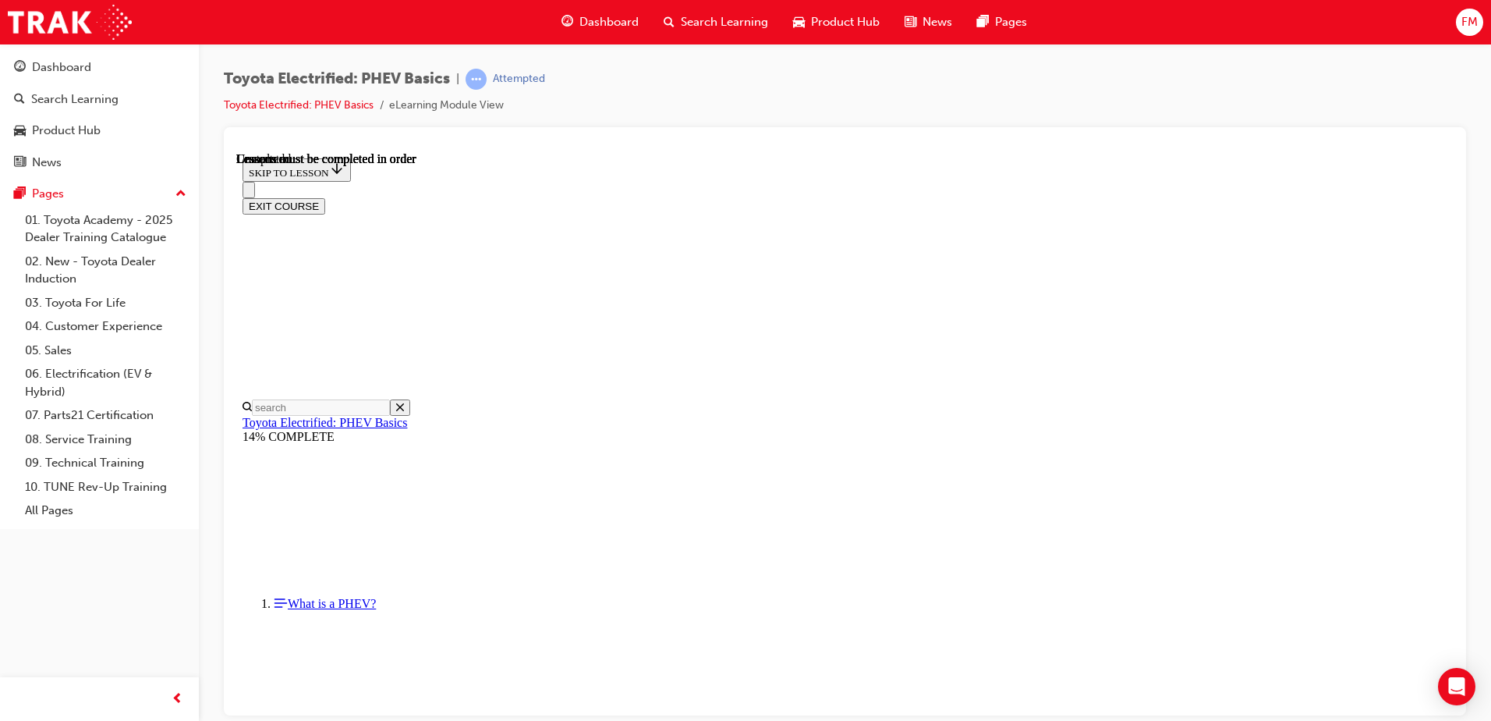
scroll to position [2098, 0]
drag, startPoint x: 1450, startPoint y: 232, endPoint x: 1694, endPoint y: 456, distance: 331.1
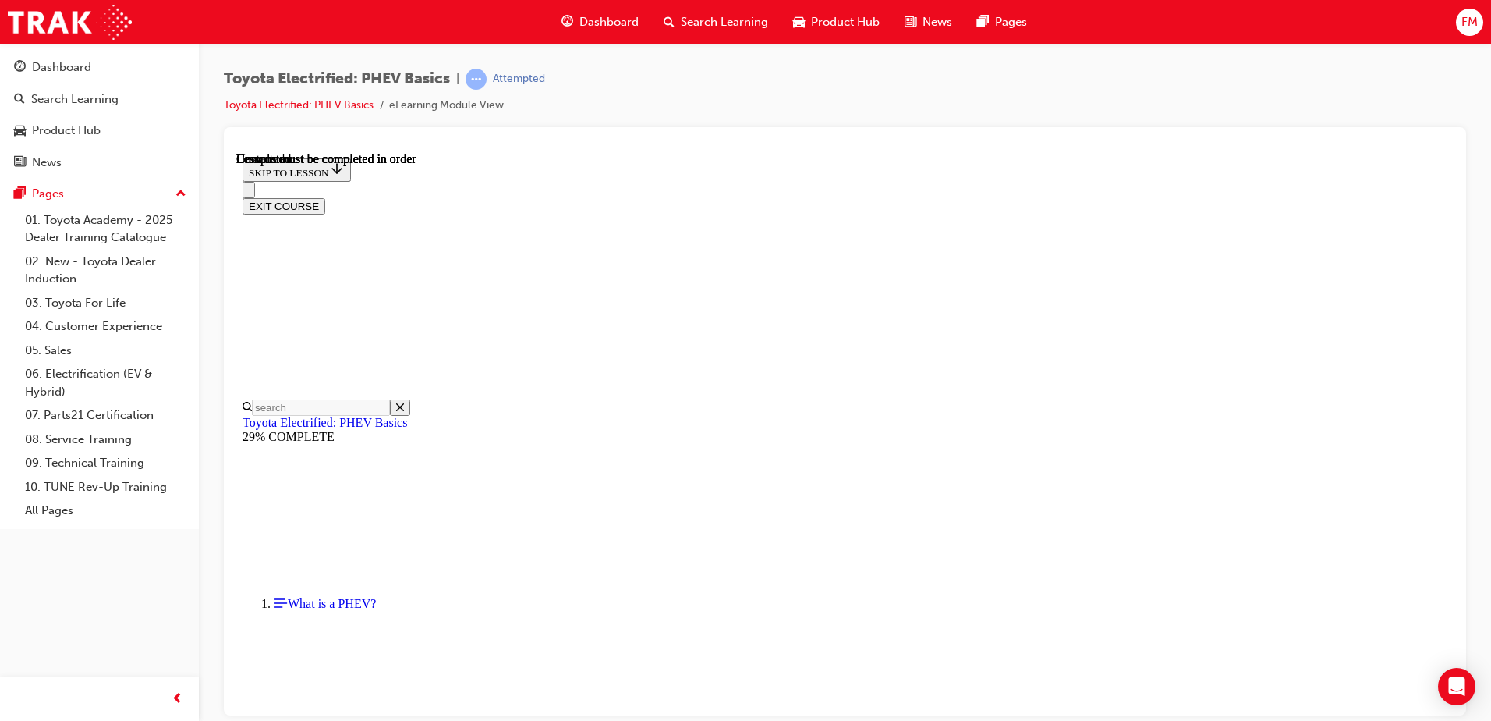
scroll to position [540, 0]
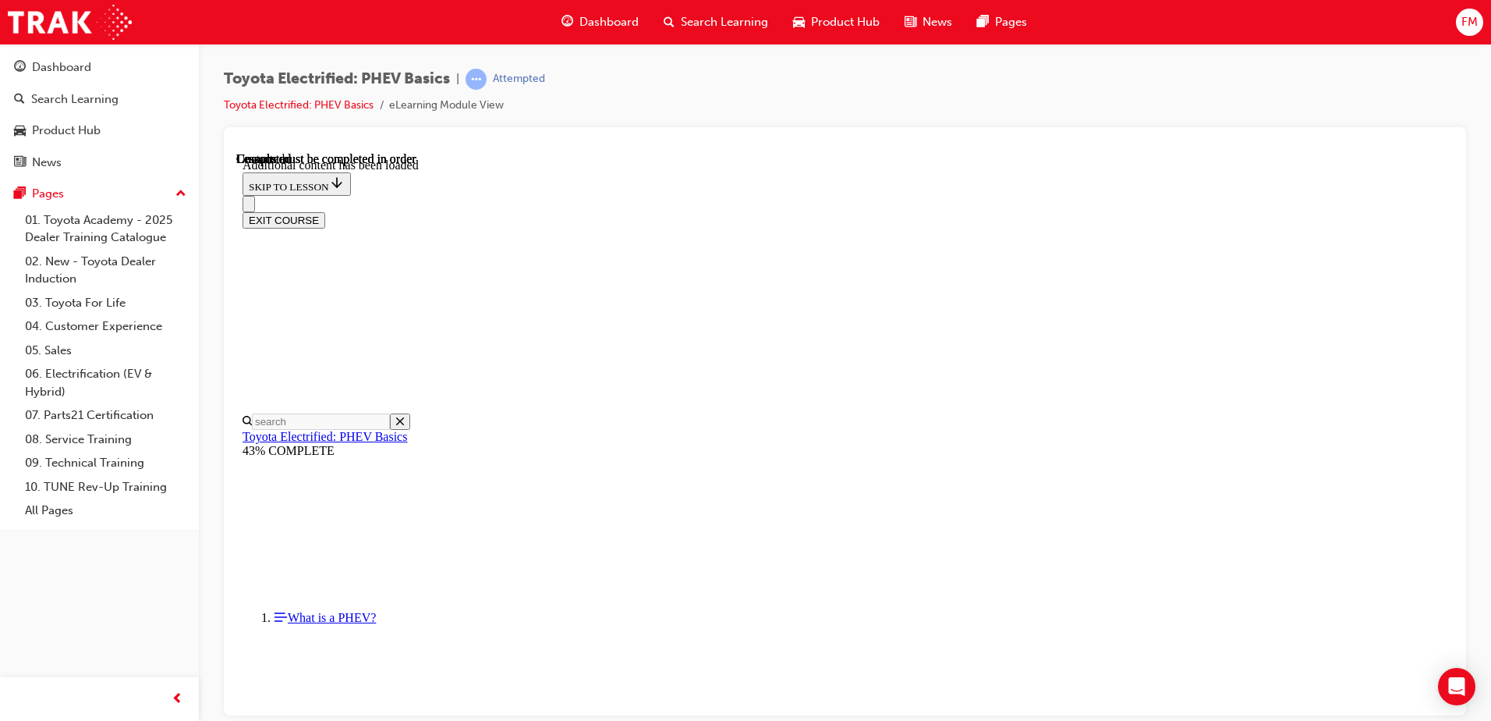
scroll to position [324, 0]
drag, startPoint x: 1438, startPoint y: 313, endPoint x: 1451, endPoint y: 359, distance: 47.9
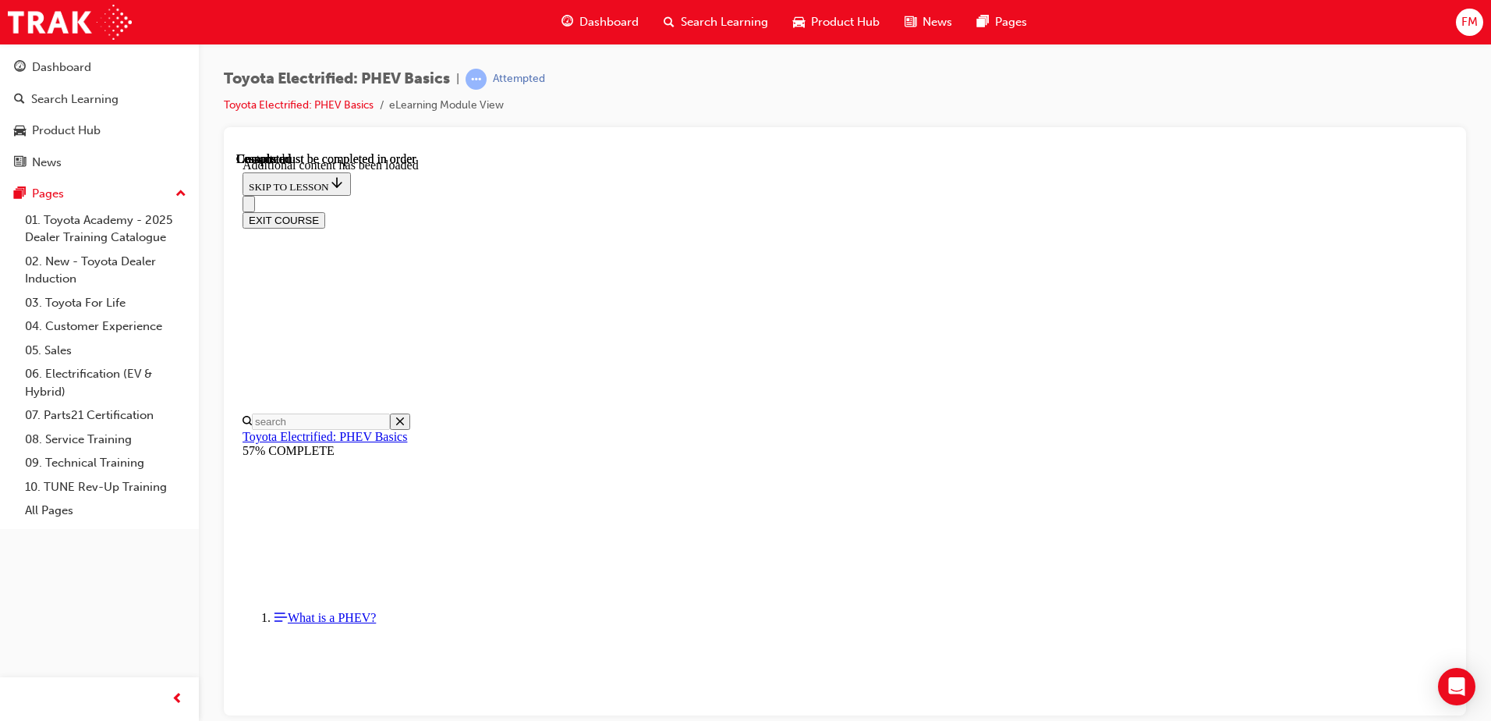
scroll to position [179, 0]
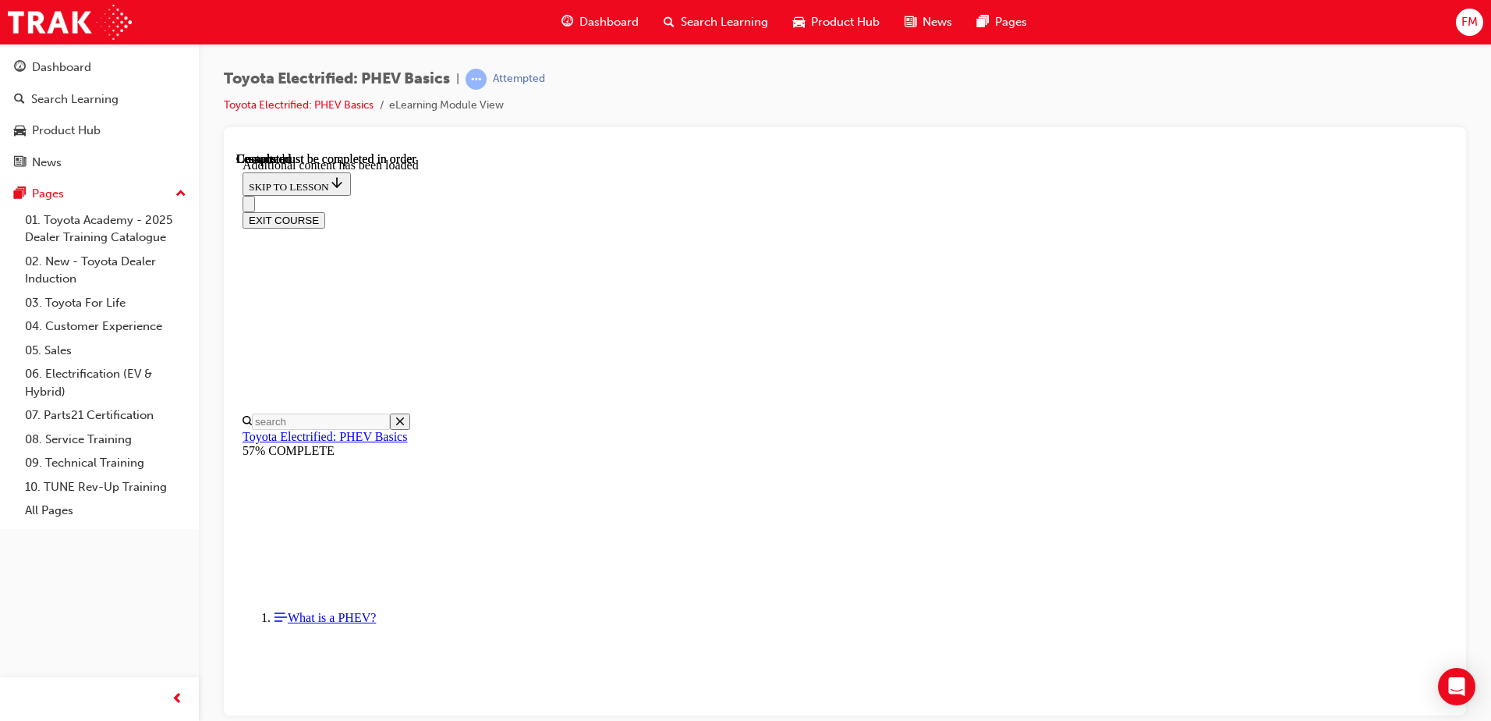
scroll to position [1094, 0]
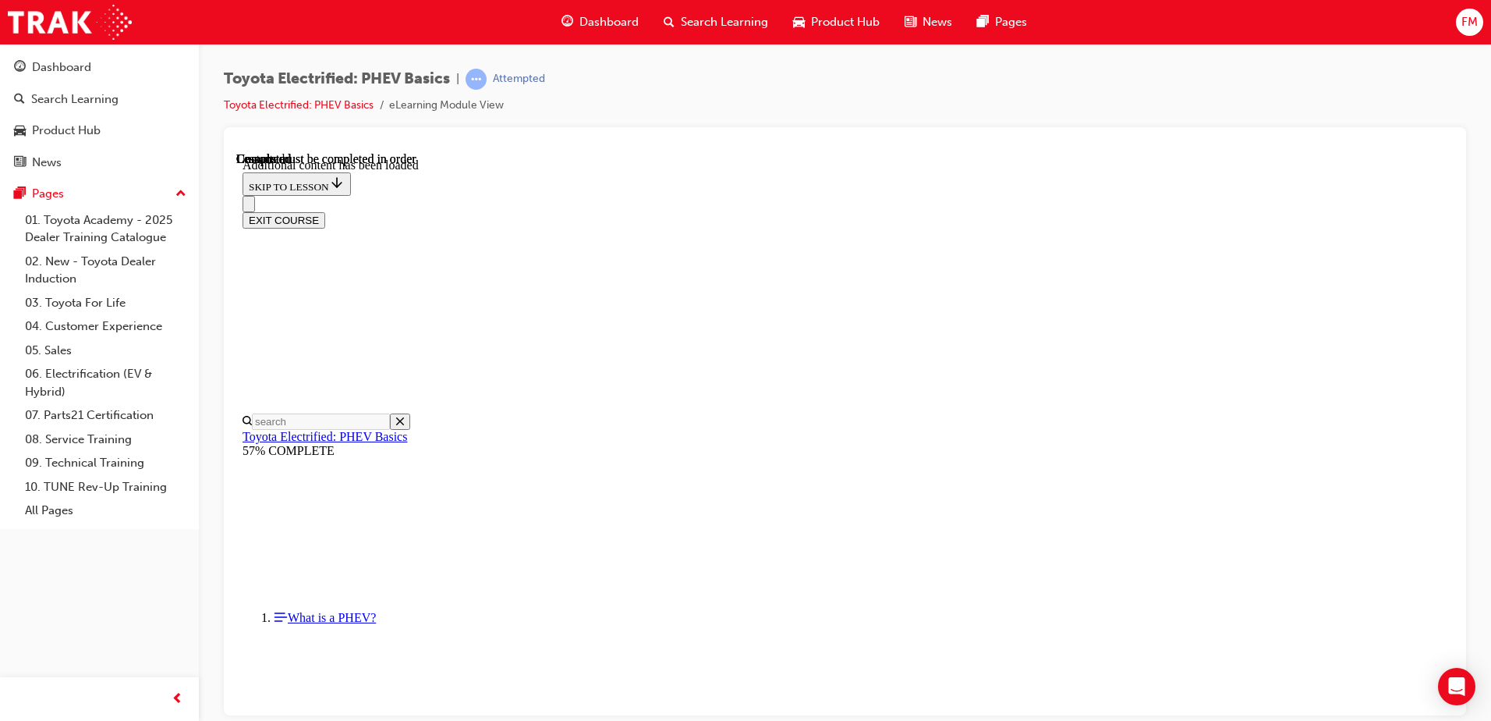
scroll to position [1843, 0]
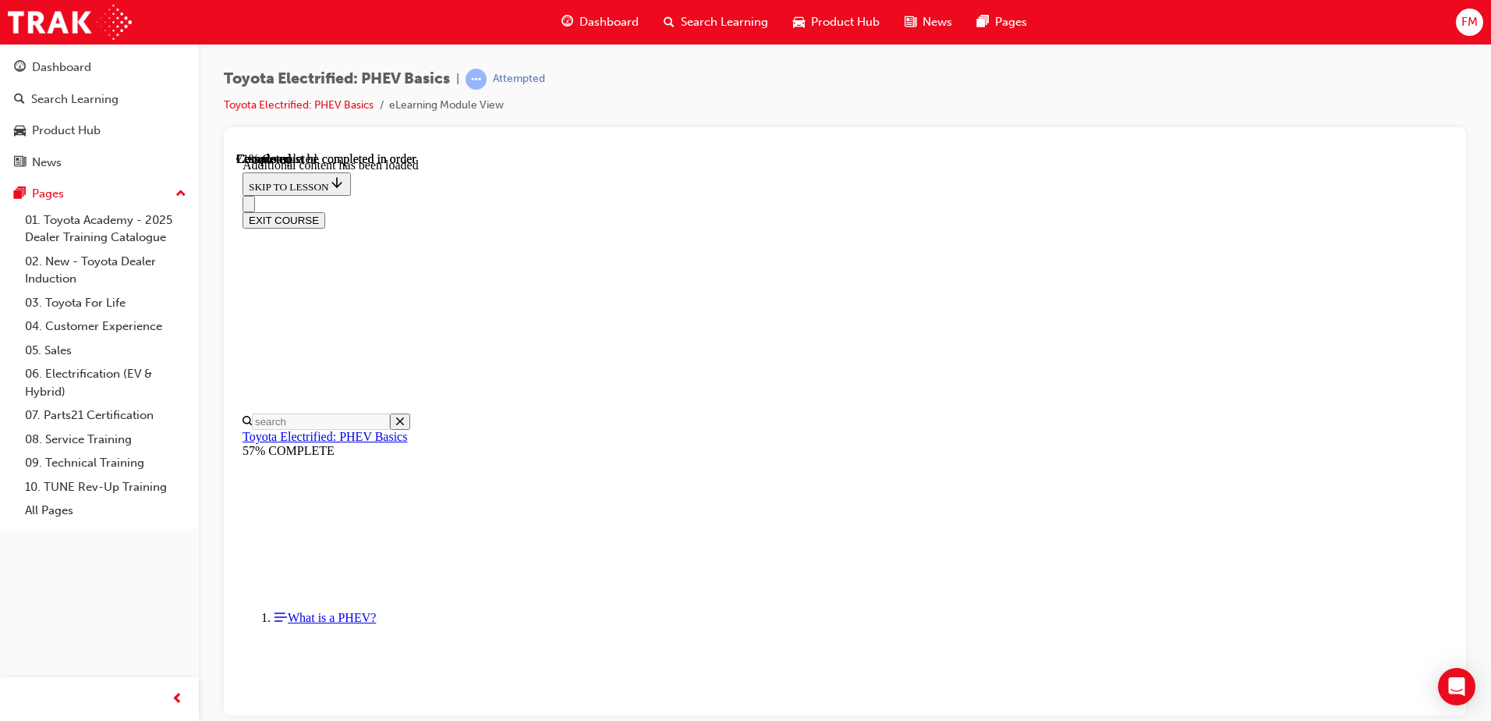
scroll to position [700, 0]
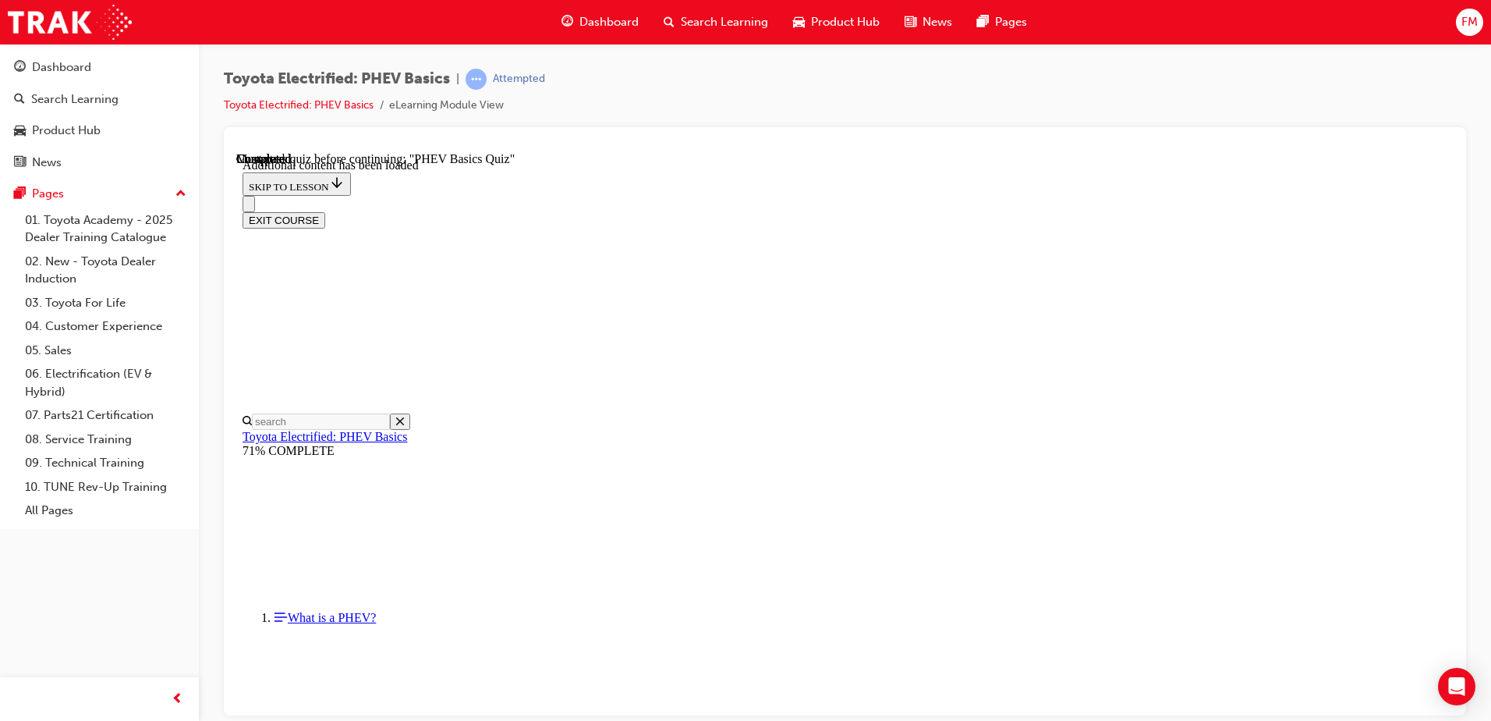
radio input "true"
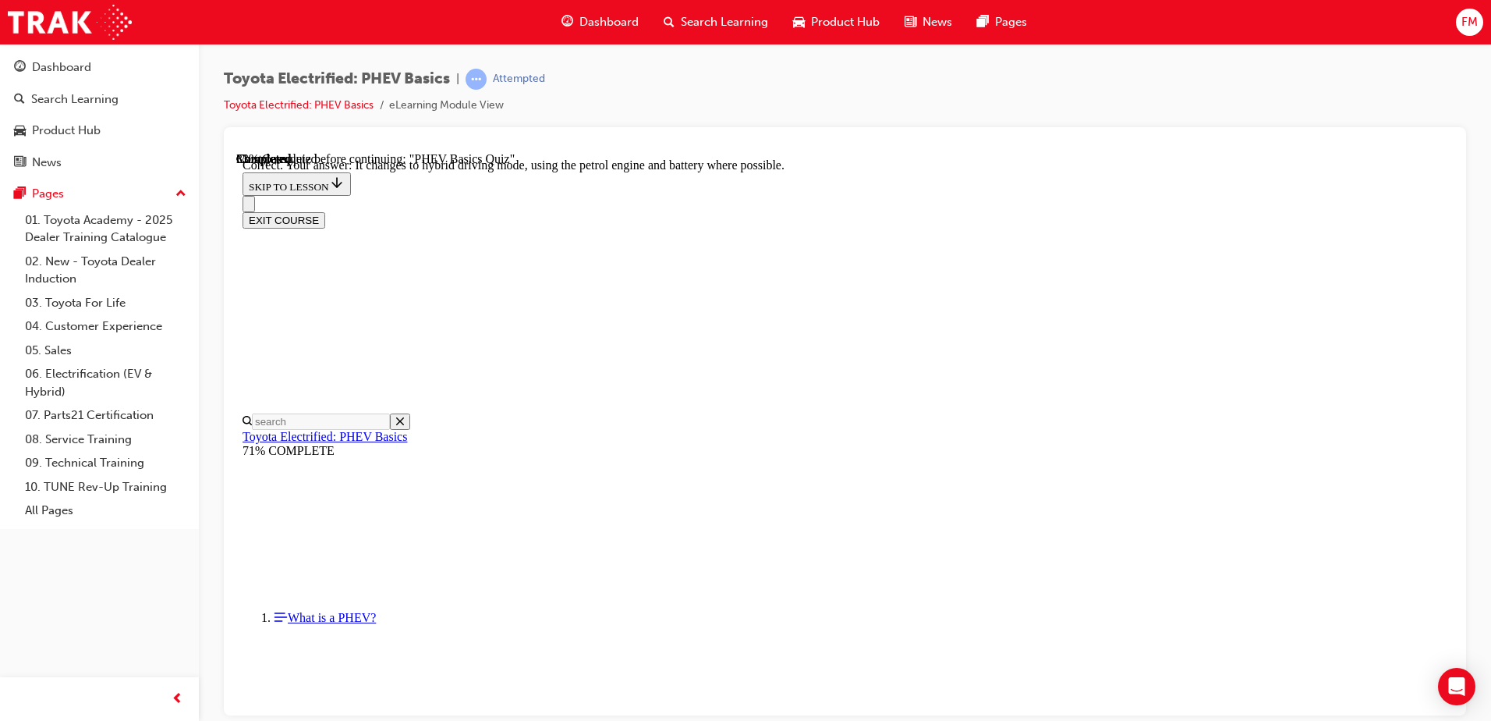
scroll to position [164, 0]
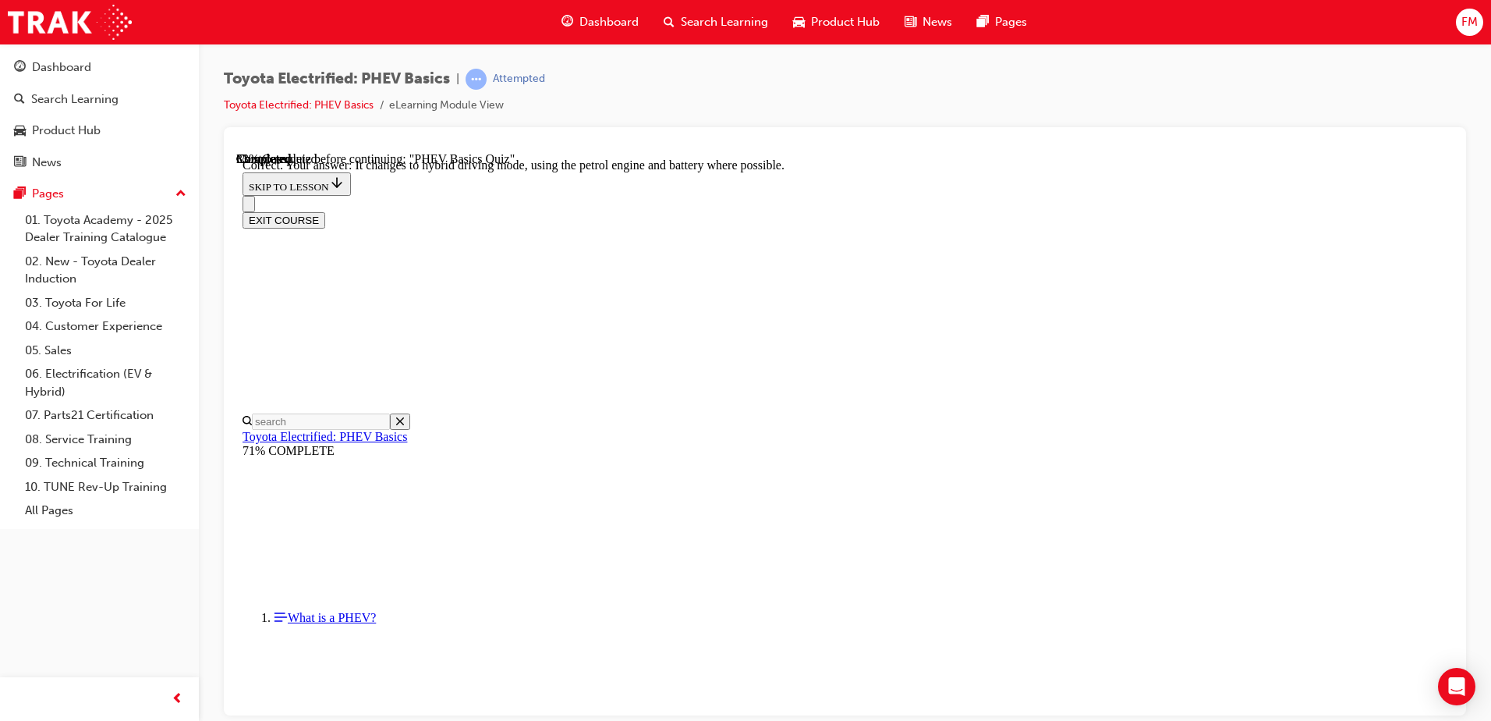
radio input "true"
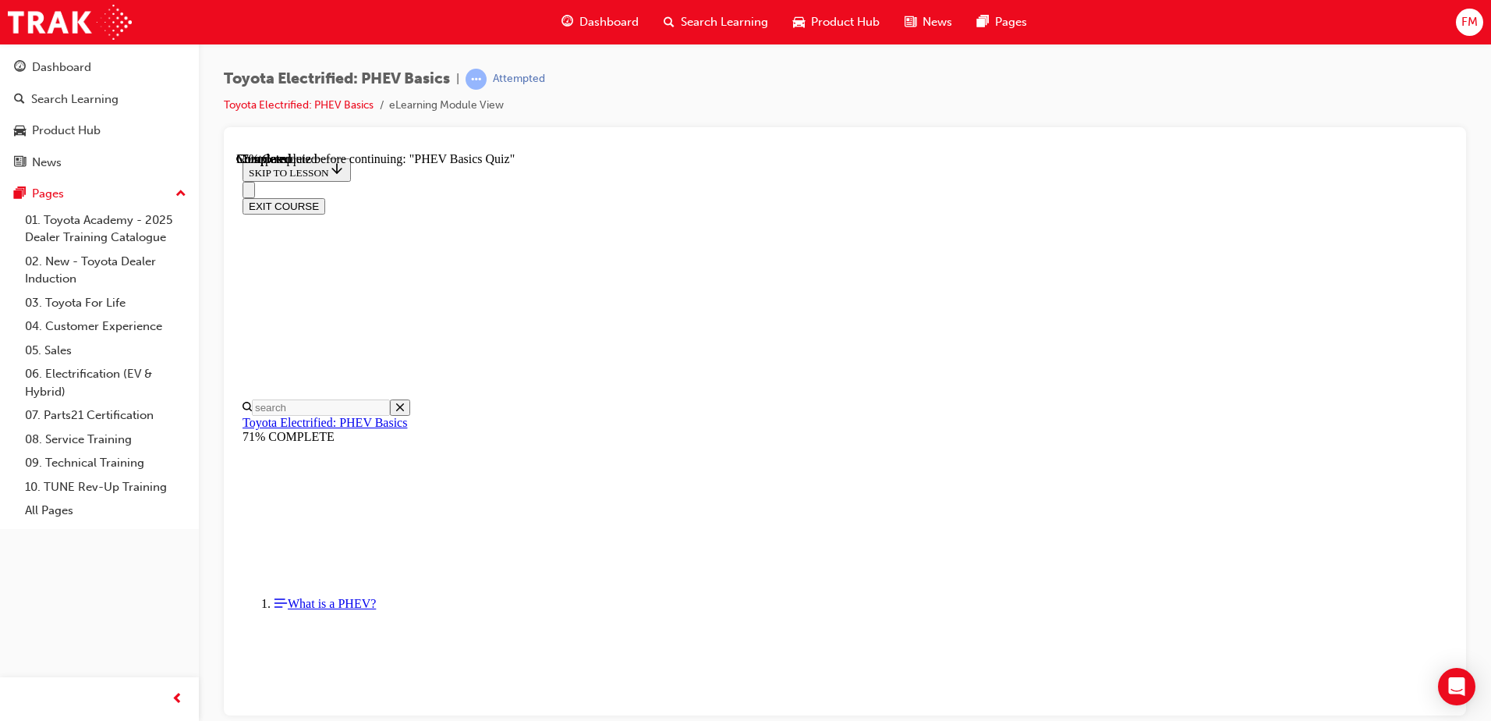
scroll to position [157, 0]
radio input "true"
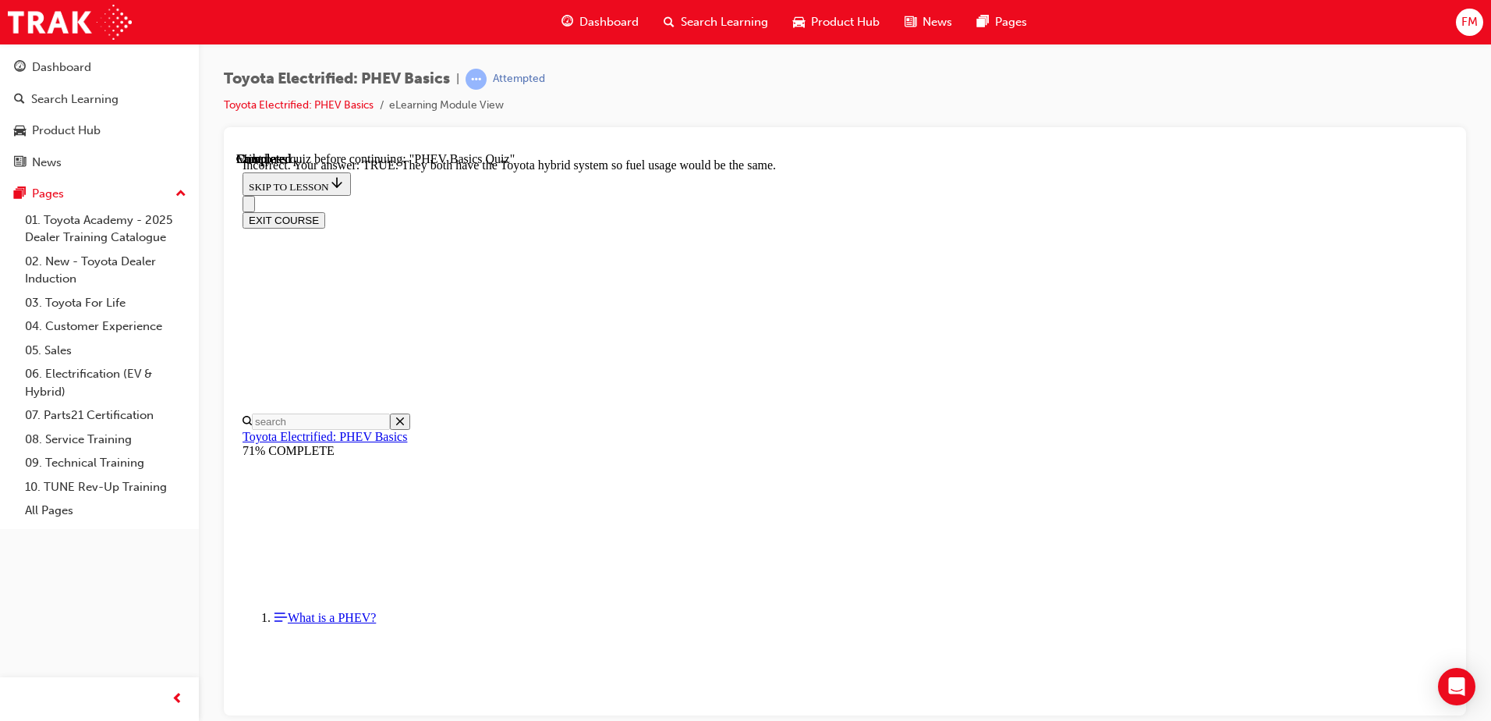
scroll to position [264, 0]
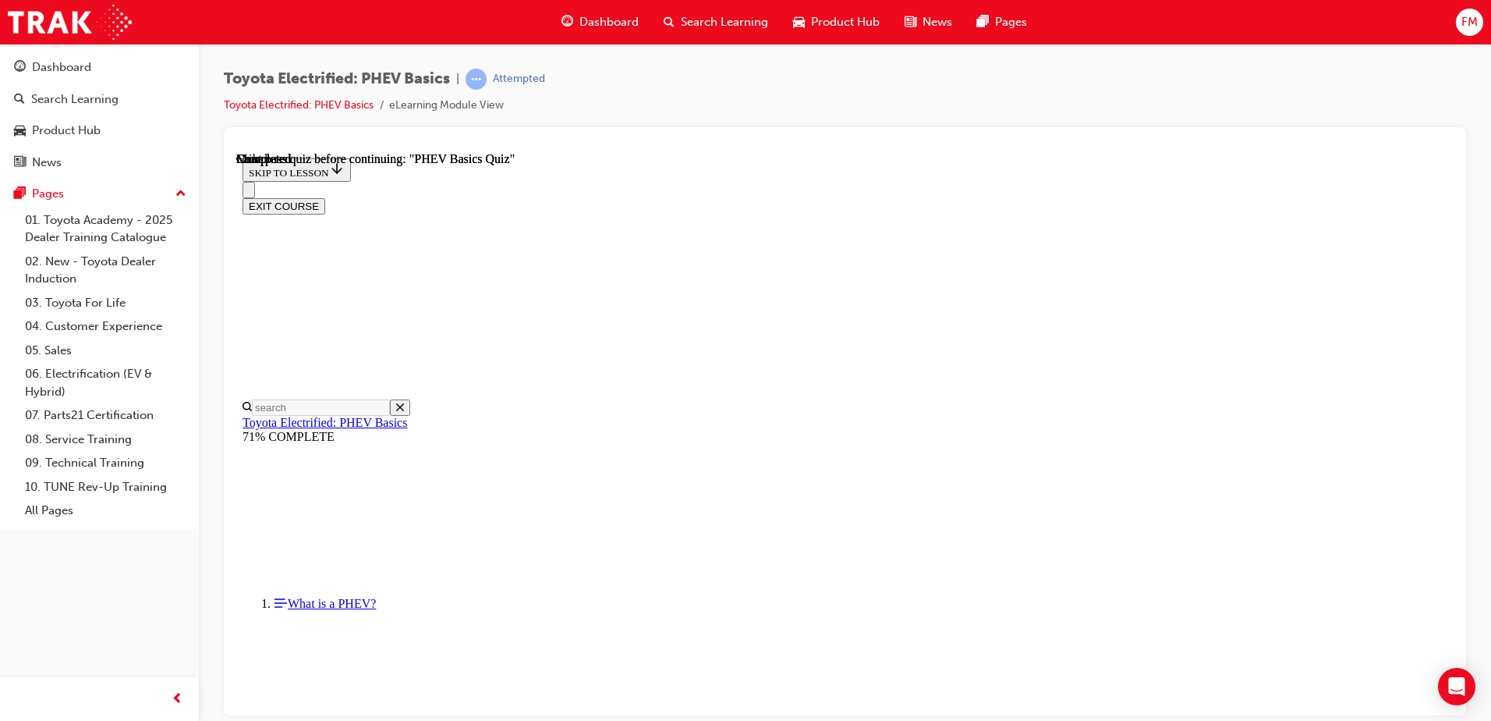
scroll to position [284, 0]
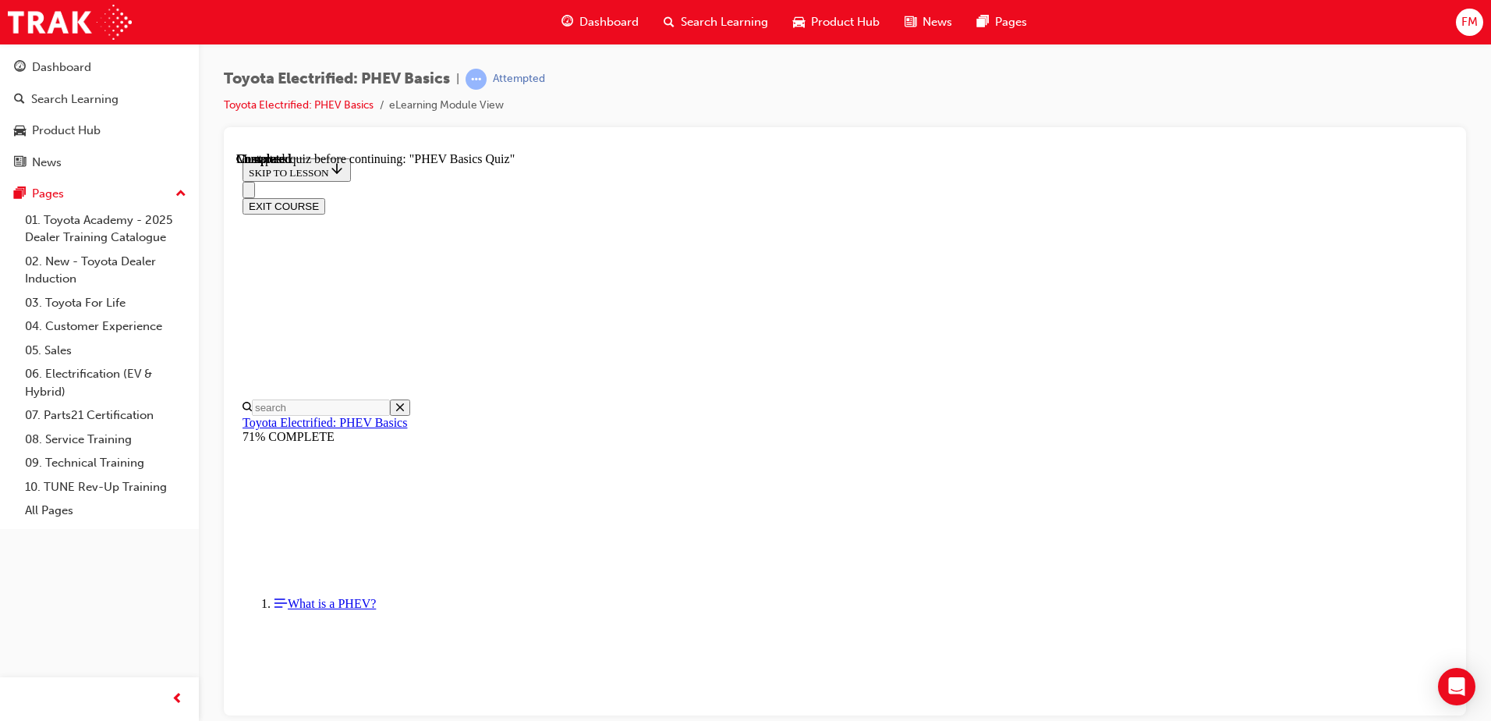
radio input "true"
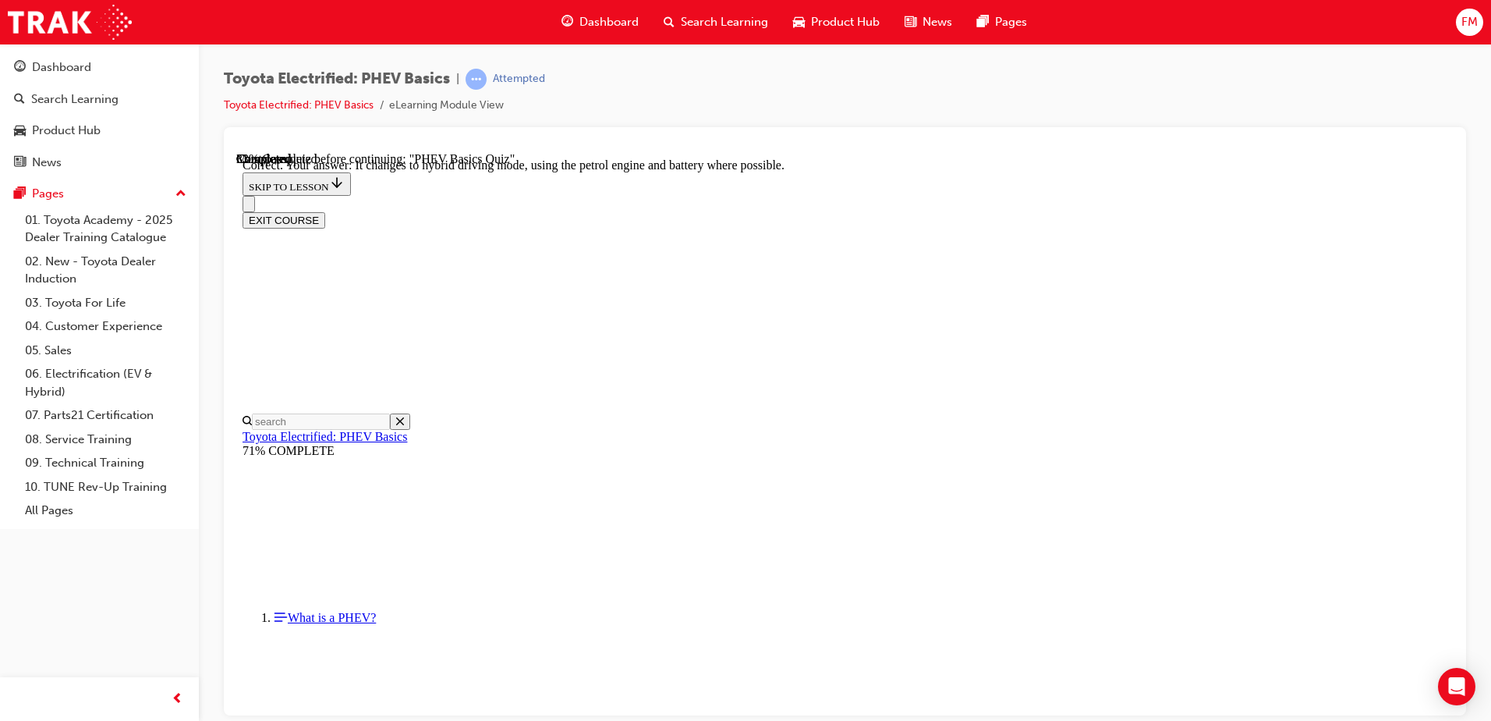
scroll to position [164, 0]
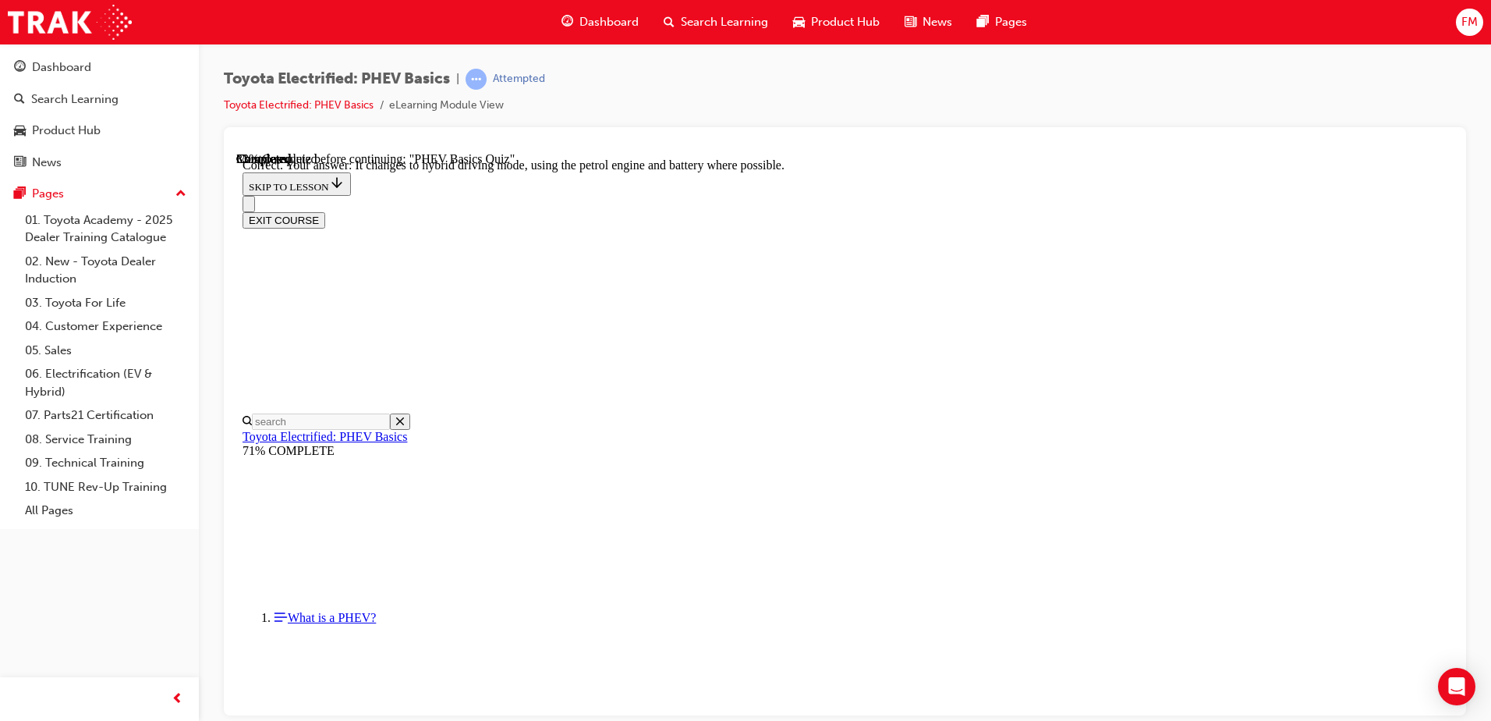
radio input "true"
drag, startPoint x: 1446, startPoint y: 459, endPoint x: 1697, endPoint y: 712, distance: 356.2
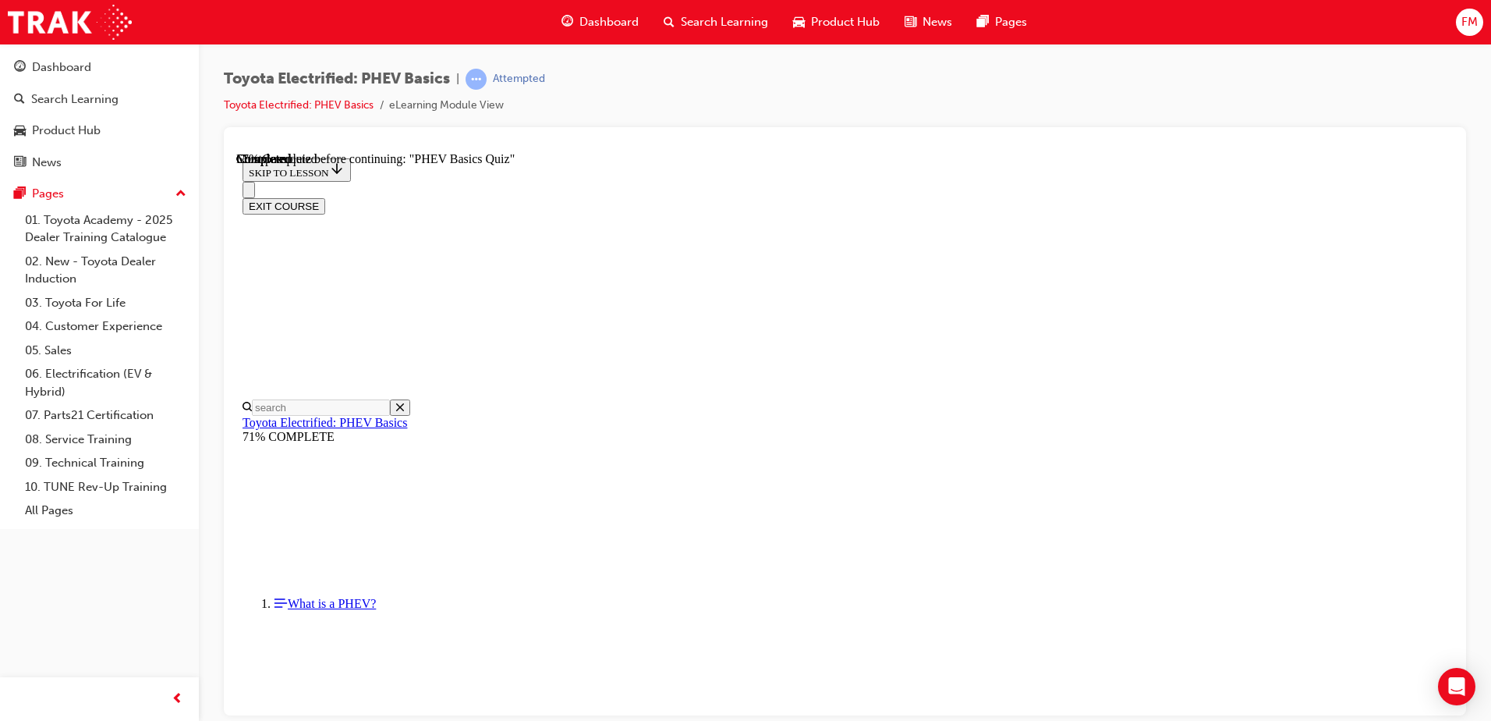
scroll to position [157, 0]
radio input "true"
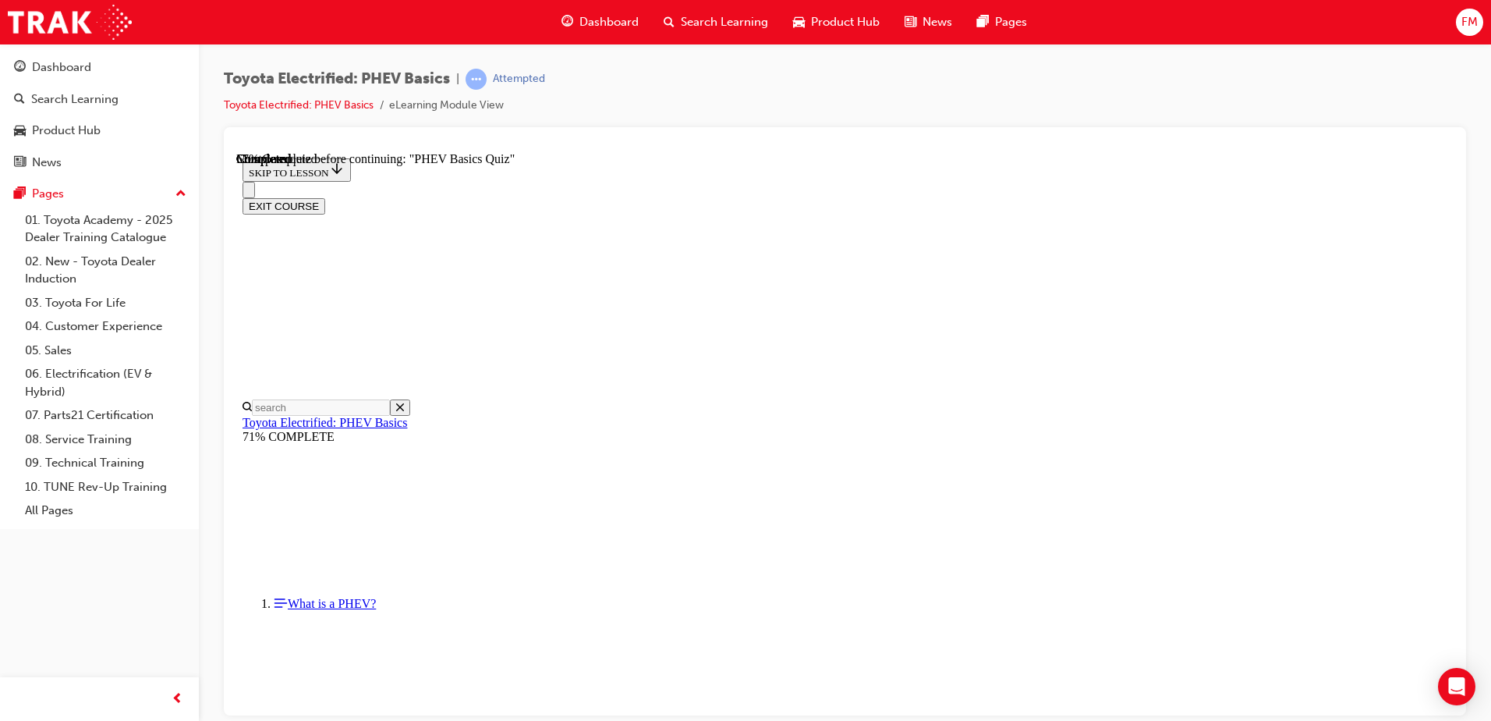
radio input "true"
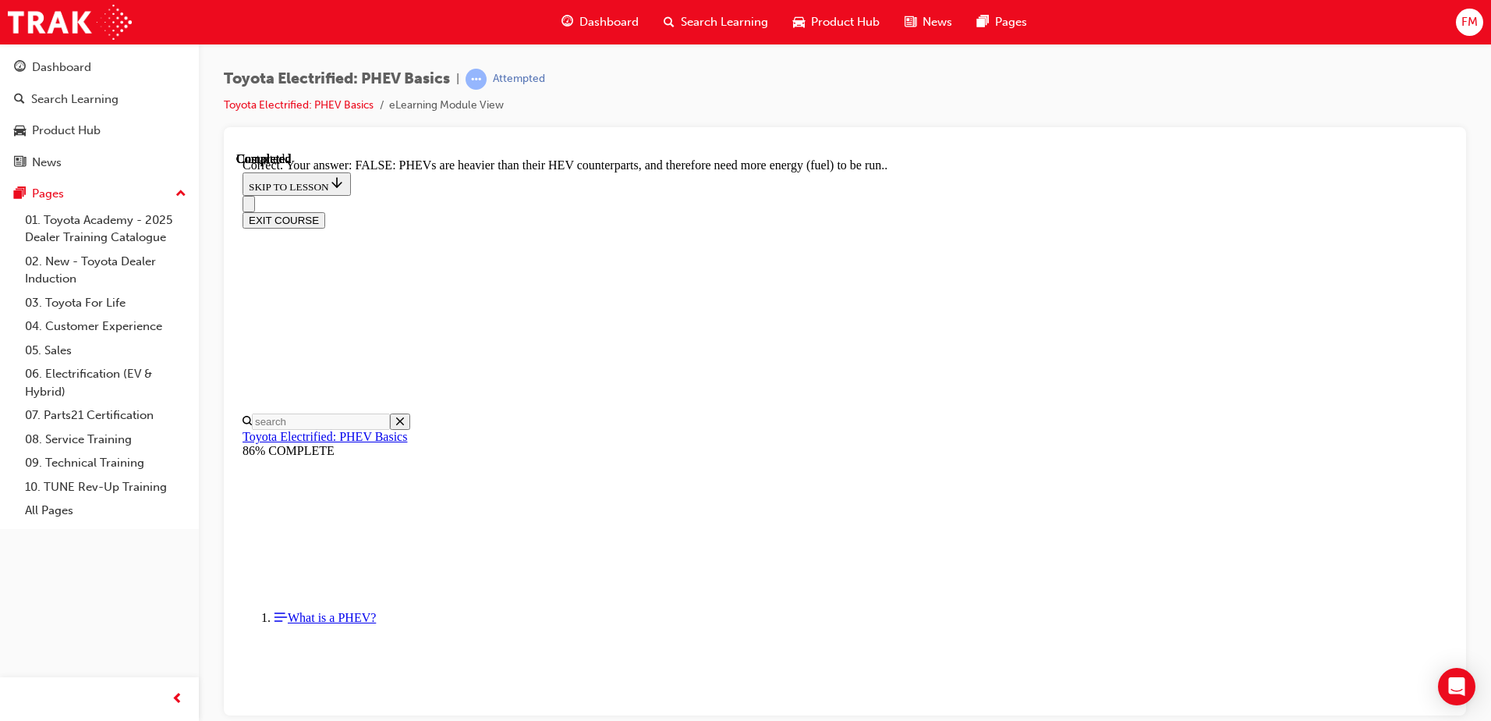
scroll to position [264, 0]
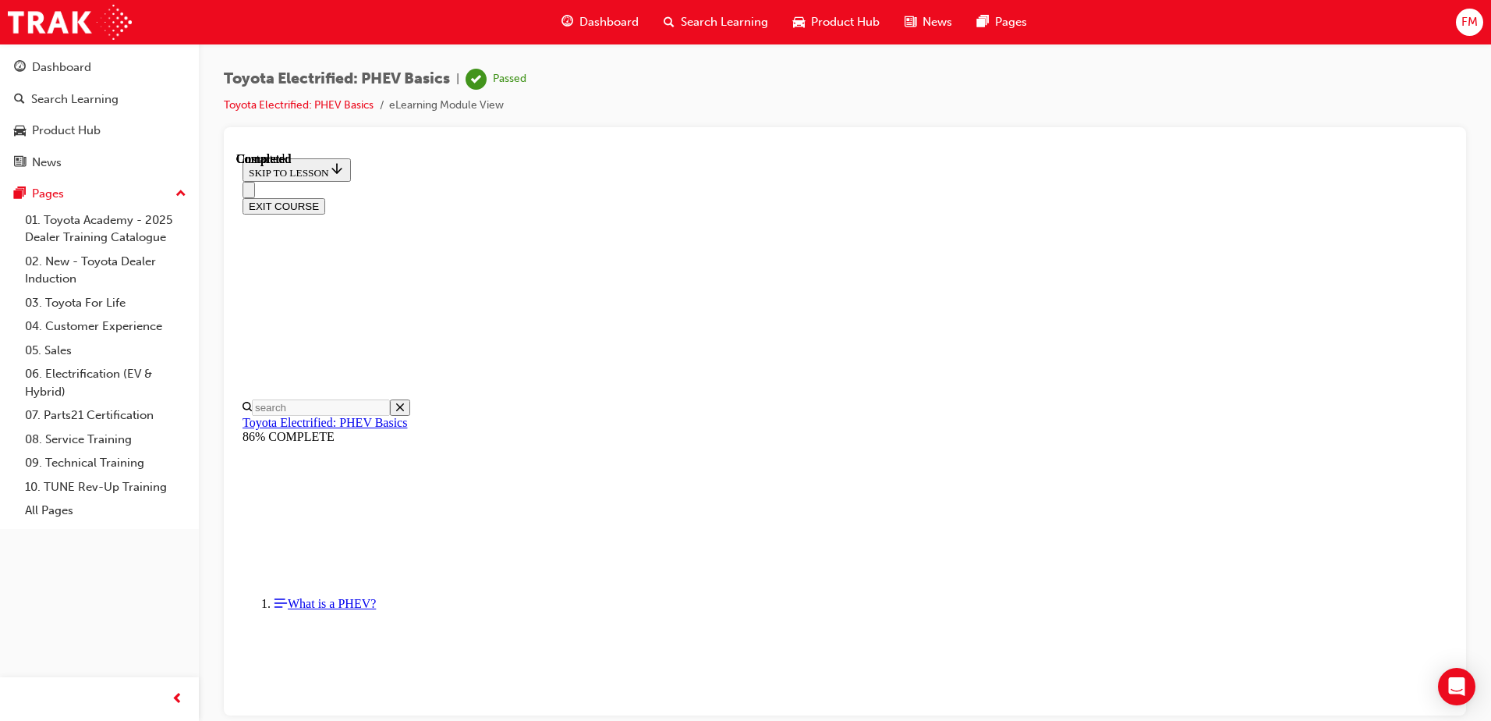
scroll to position [284, 0]
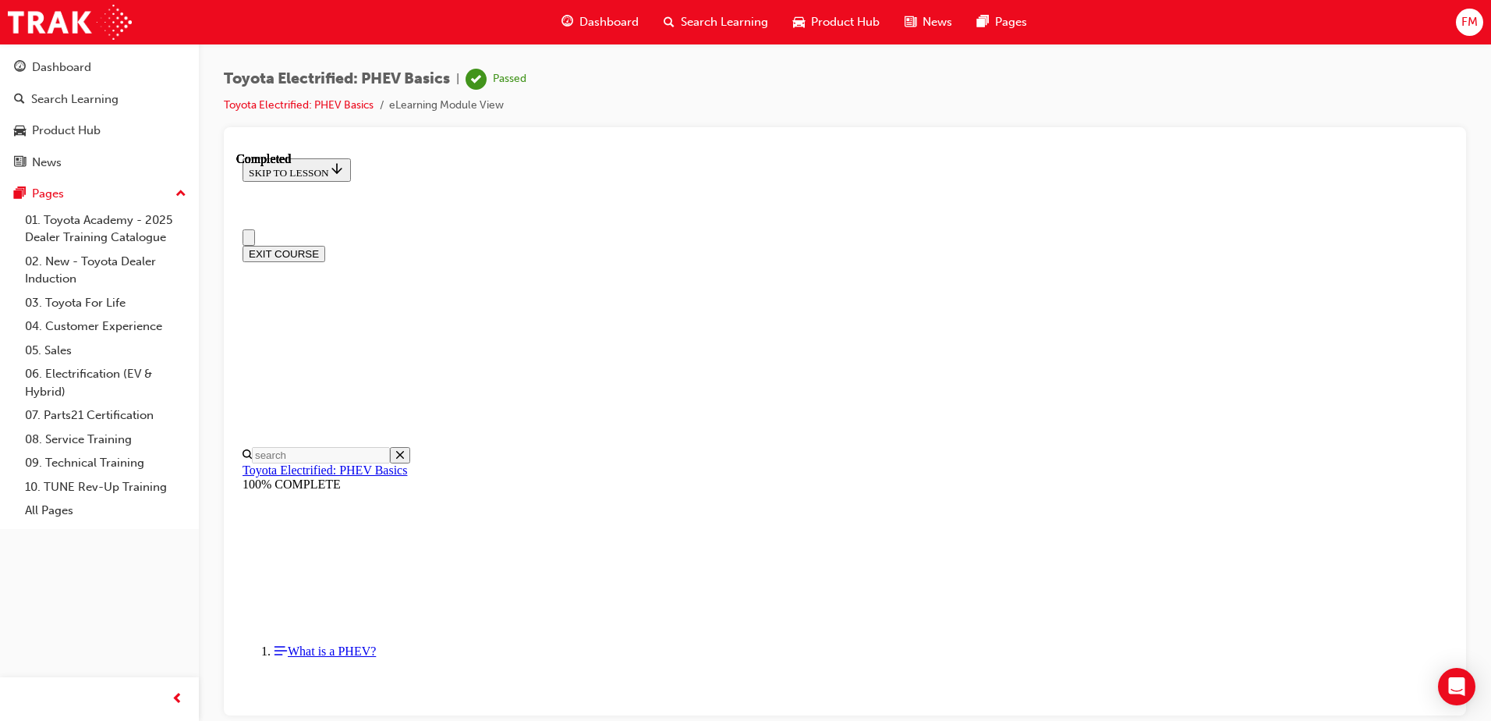
scroll to position [0, 0]
click at [325, 245] on button "EXIT COURSE" at bounding box center [284, 253] width 83 height 16
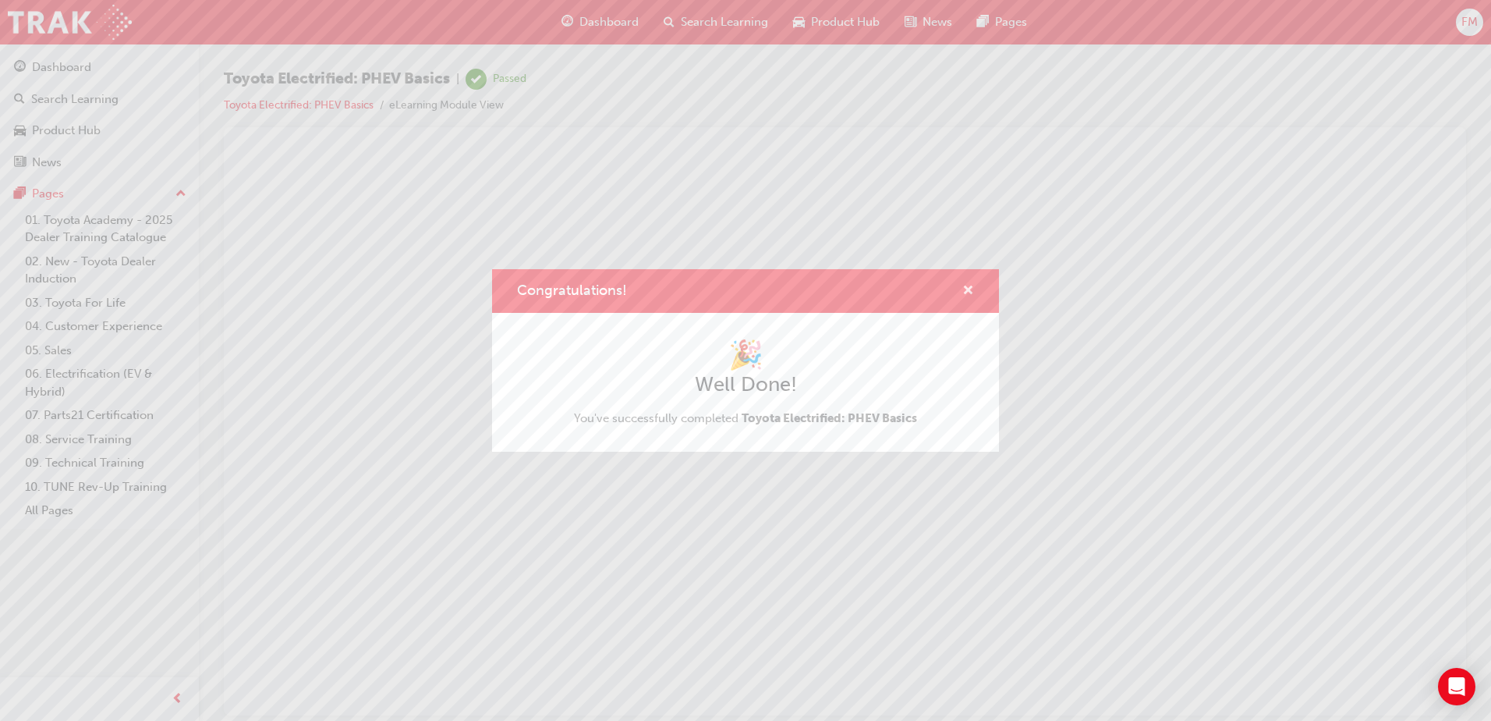
click at [971, 289] on span "cross-icon" at bounding box center [968, 292] width 12 height 14
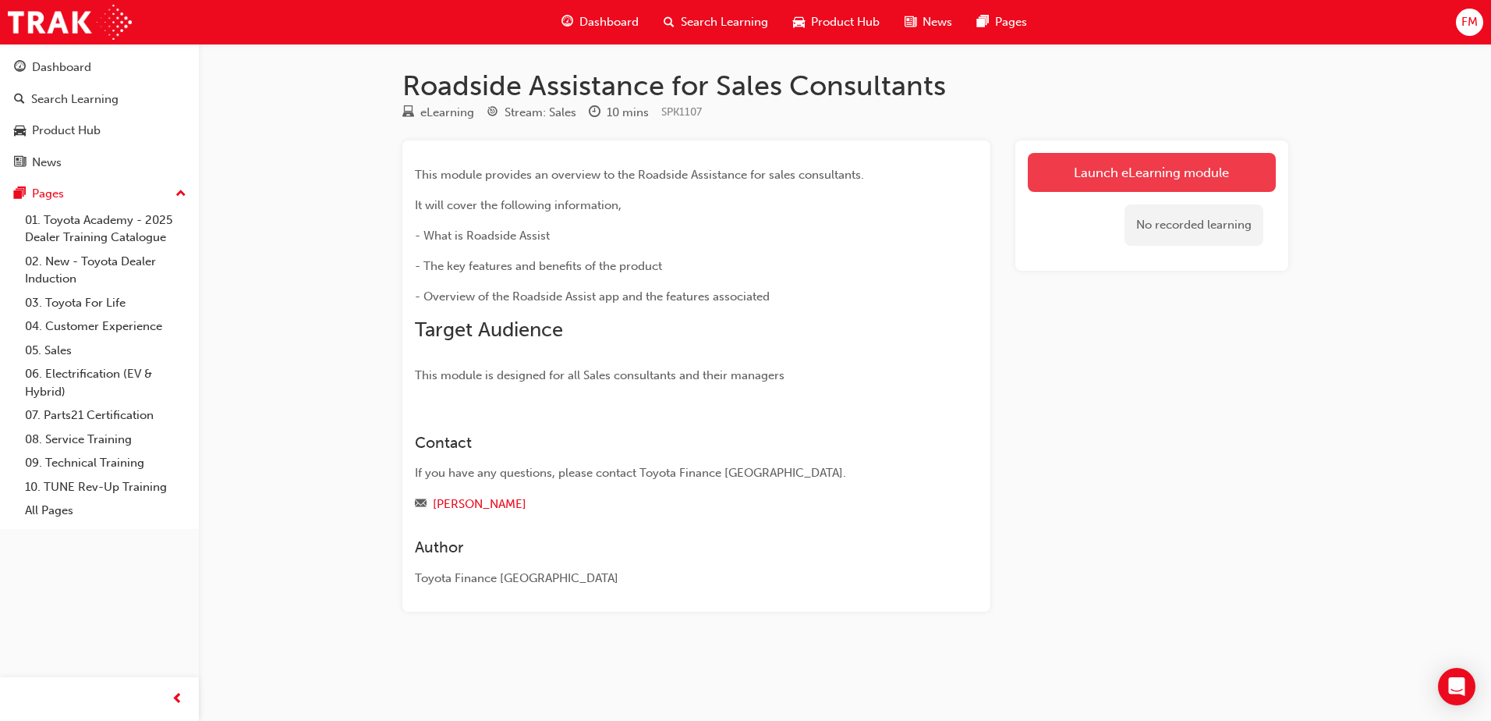
click at [1119, 171] on link "Launch eLearning module" at bounding box center [1152, 172] width 248 height 39
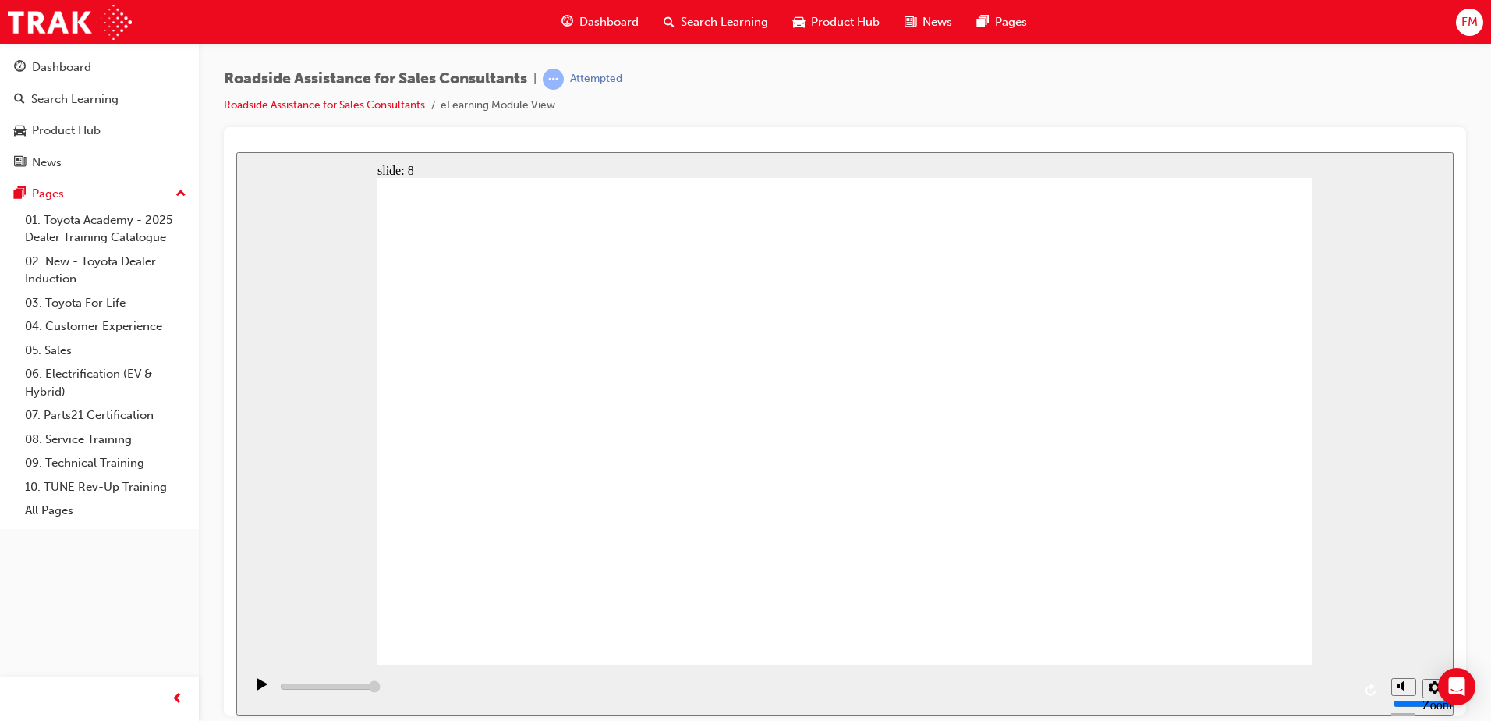
drag, startPoint x: 1042, startPoint y: 640, endPoint x: 1052, endPoint y: 627, distance: 16.7
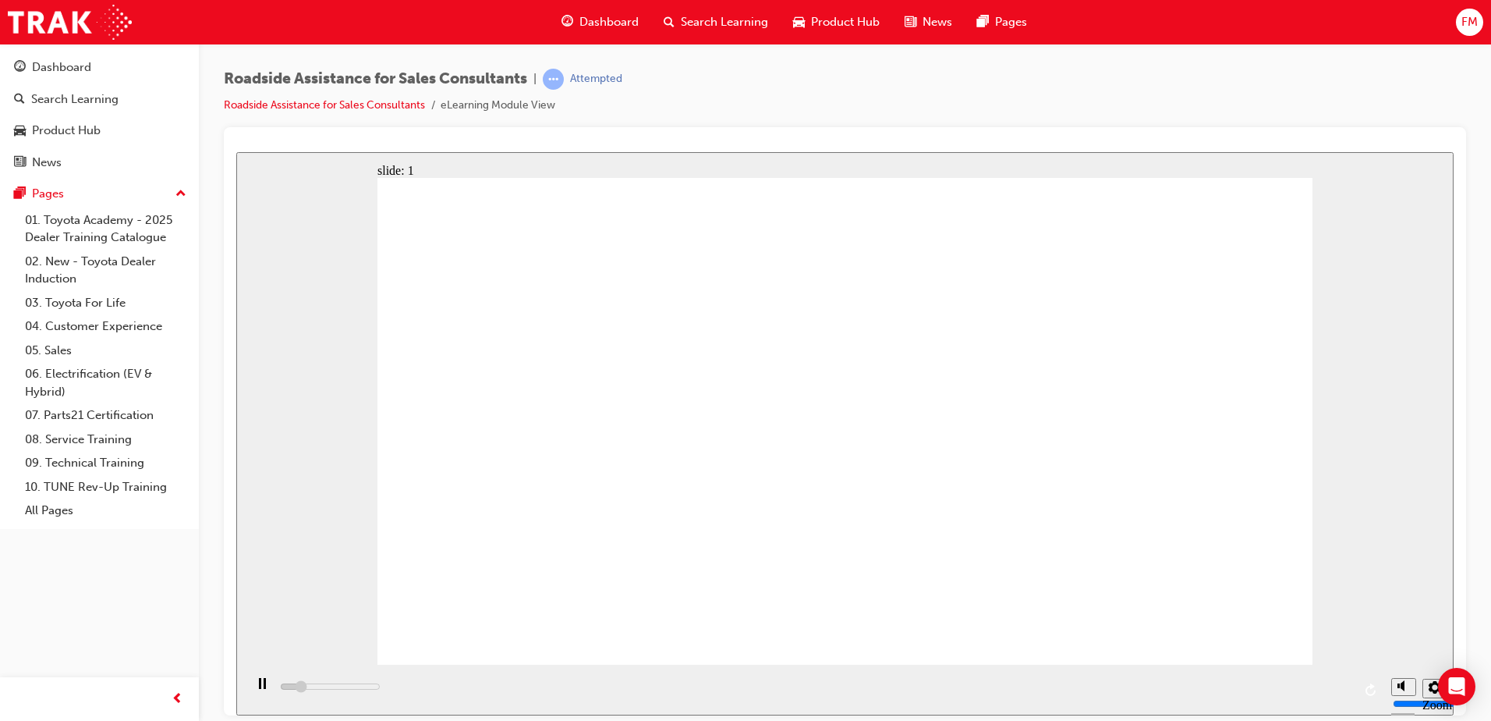
drag, startPoint x: 1312, startPoint y: 440, endPoint x: 1323, endPoint y: 363, distance: 78.1
click at [1323, 363] on div "slide: 1 Next page Page 1 of 9 Previous page Open Menu Help Save and Exit Toyot…" at bounding box center [844, 432] width 1217 height 563
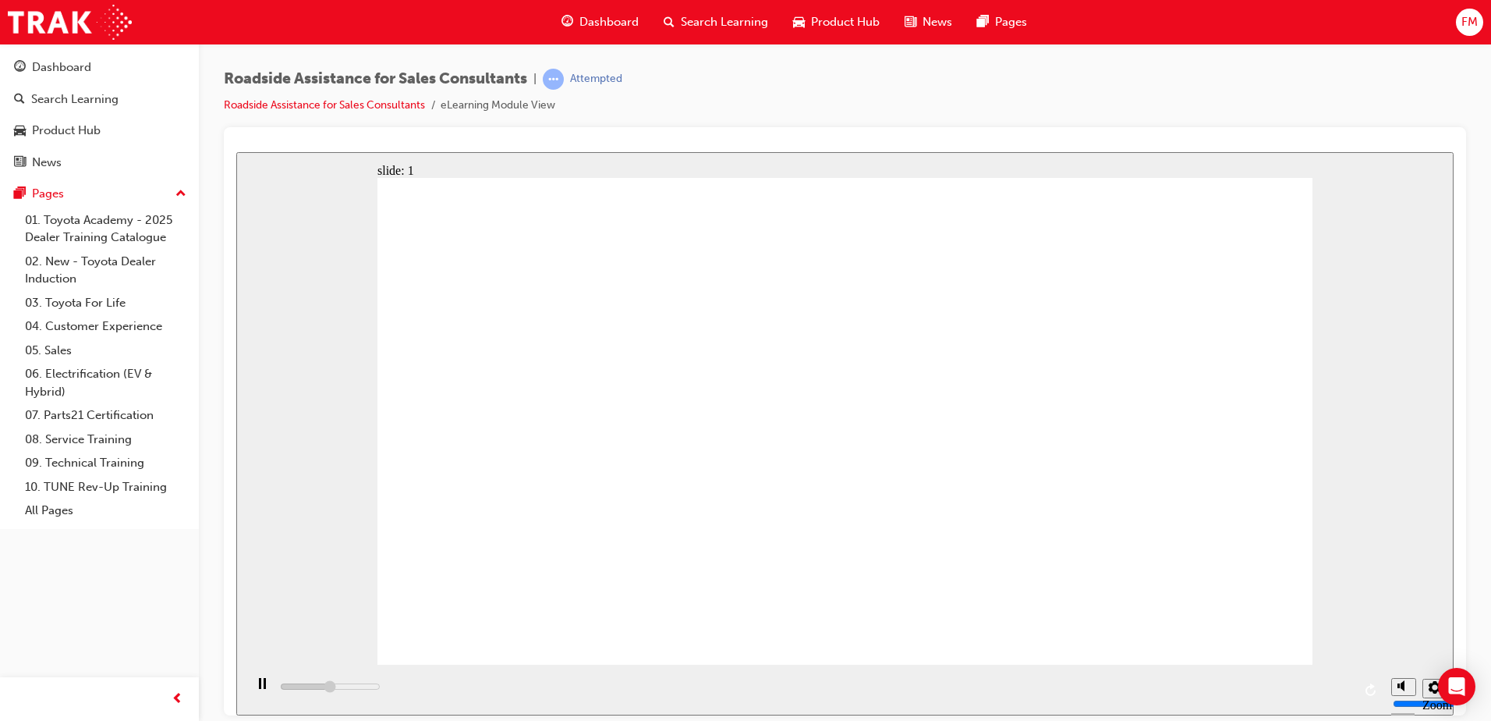
drag, startPoint x: 585, startPoint y: 402, endPoint x: 597, endPoint y: 342, distance: 60.4
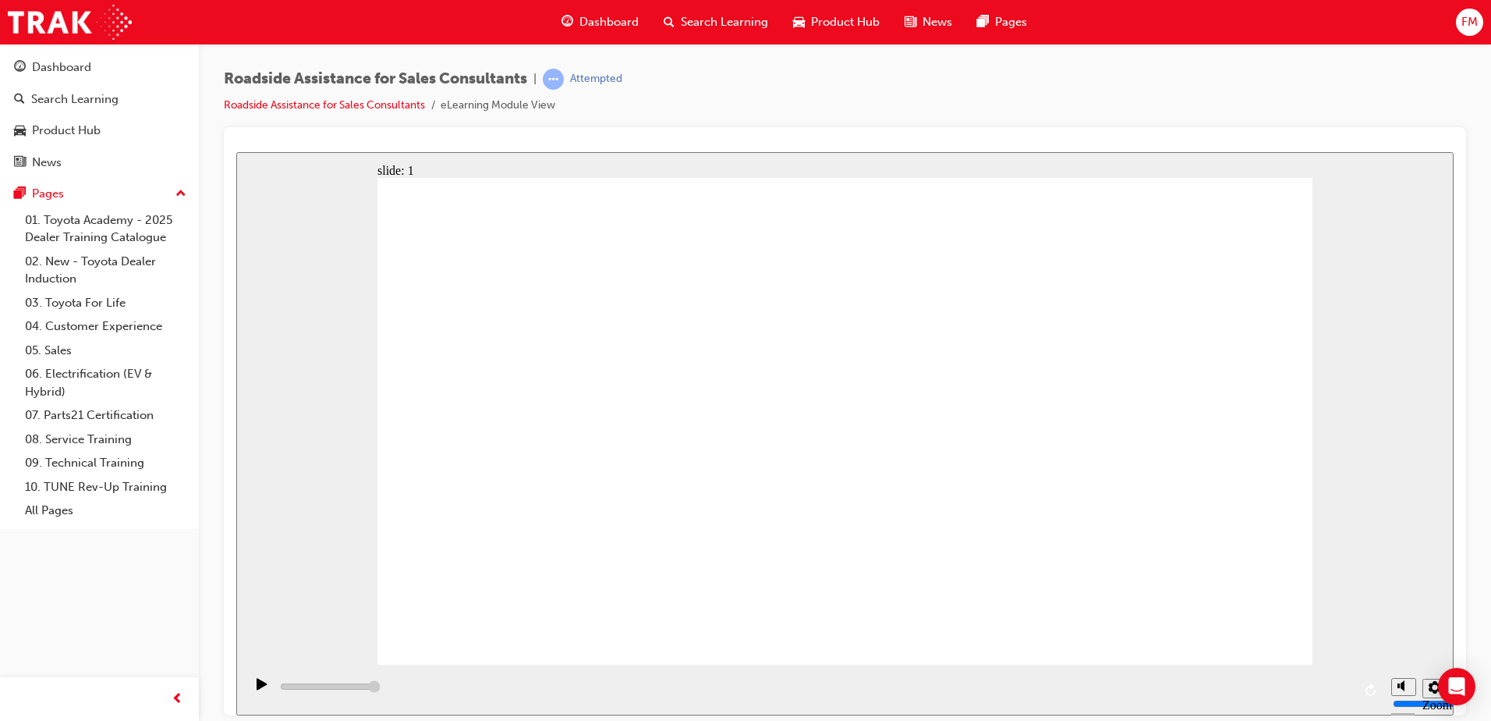
type input "43700"
click at [1368, 173] on div "slide: 2 Page 2 of 9 Previous page Open Menu Help Save and Exit Toyota Access f…" at bounding box center [844, 432] width 1217 height 563
